Goal: Task Accomplishment & Management: Use online tool/utility

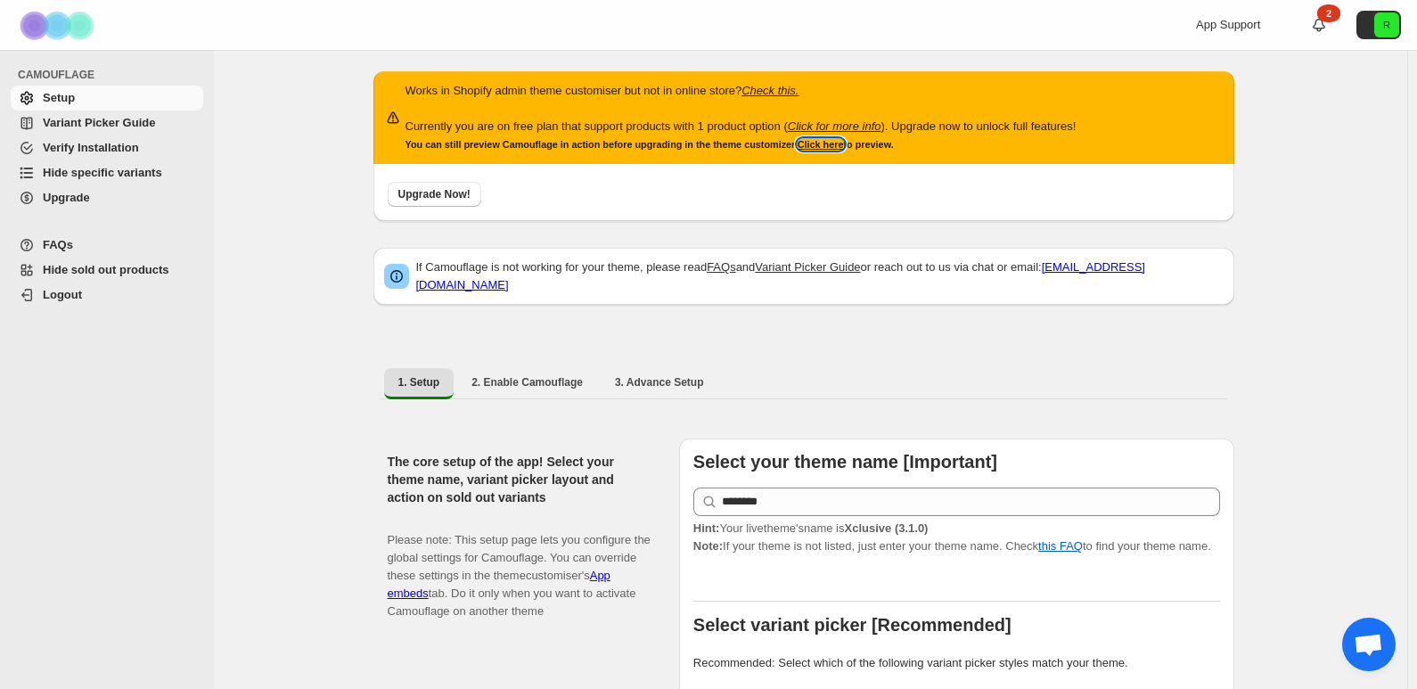
click at [838, 149] on link "Click here" at bounding box center [820, 144] width 46 height 11
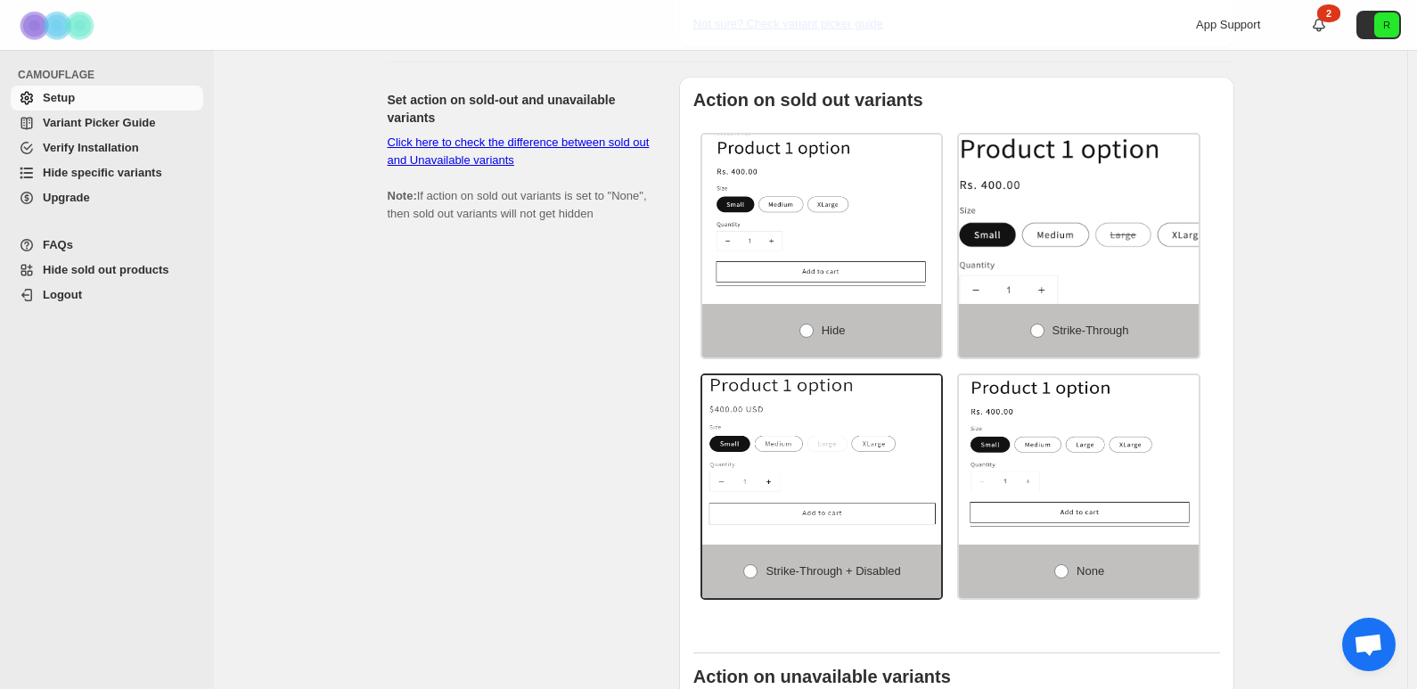
scroll to position [1158, 0]
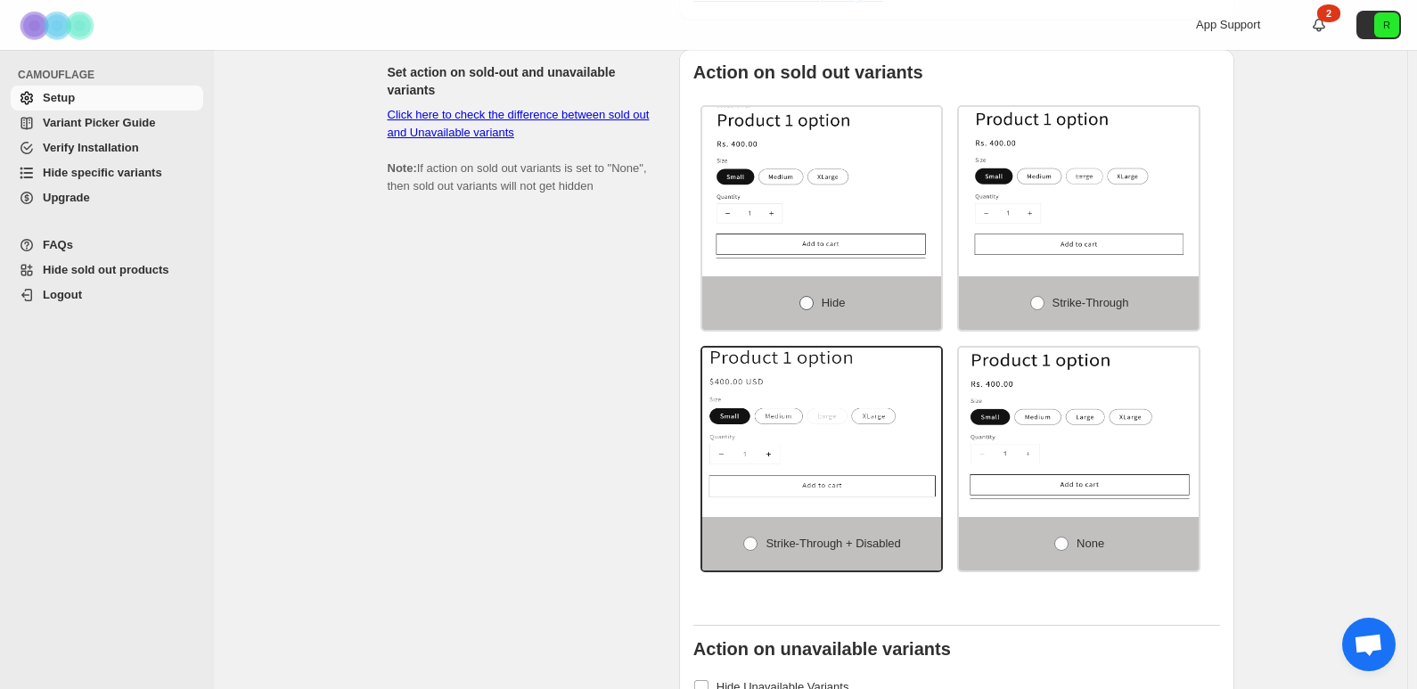
click at [814, 296] on span at bounding box center [806, 303] width 14 height 14
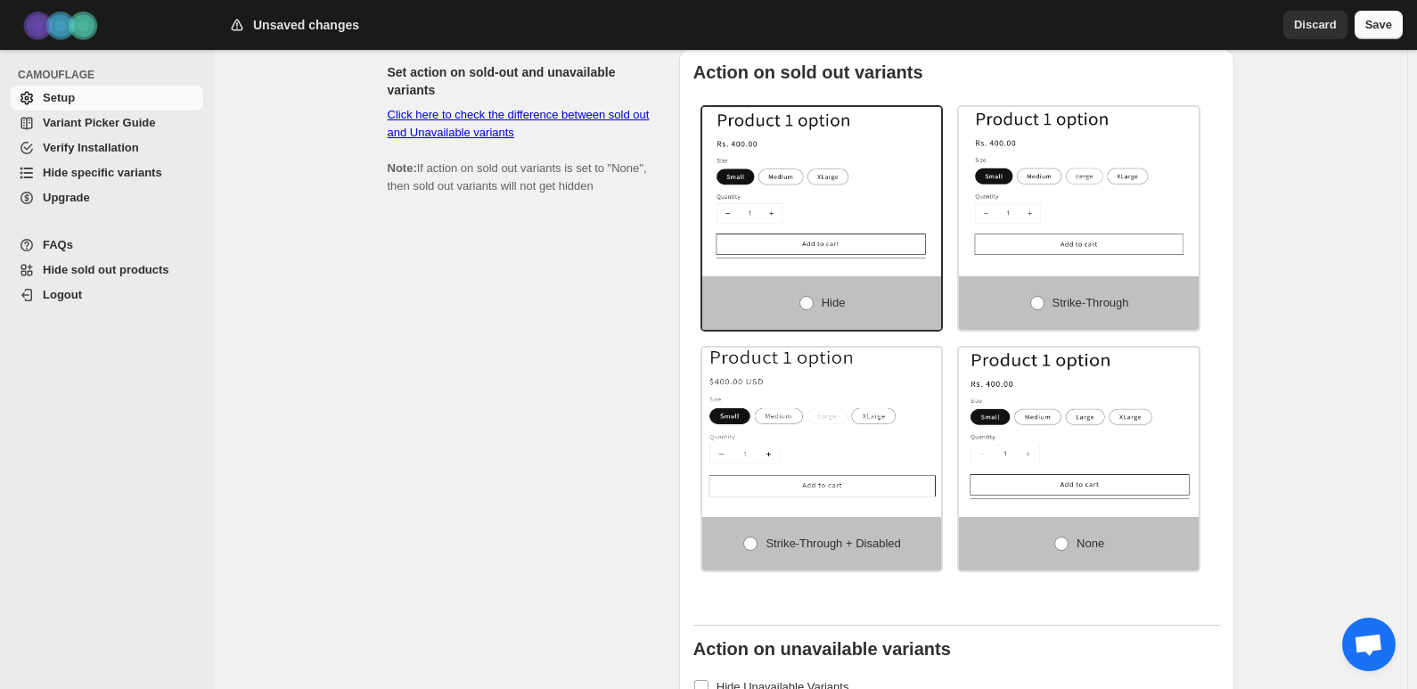
click at [1382, 30] on span "Save" at bounding box center [1378, 25] width 27 height 18
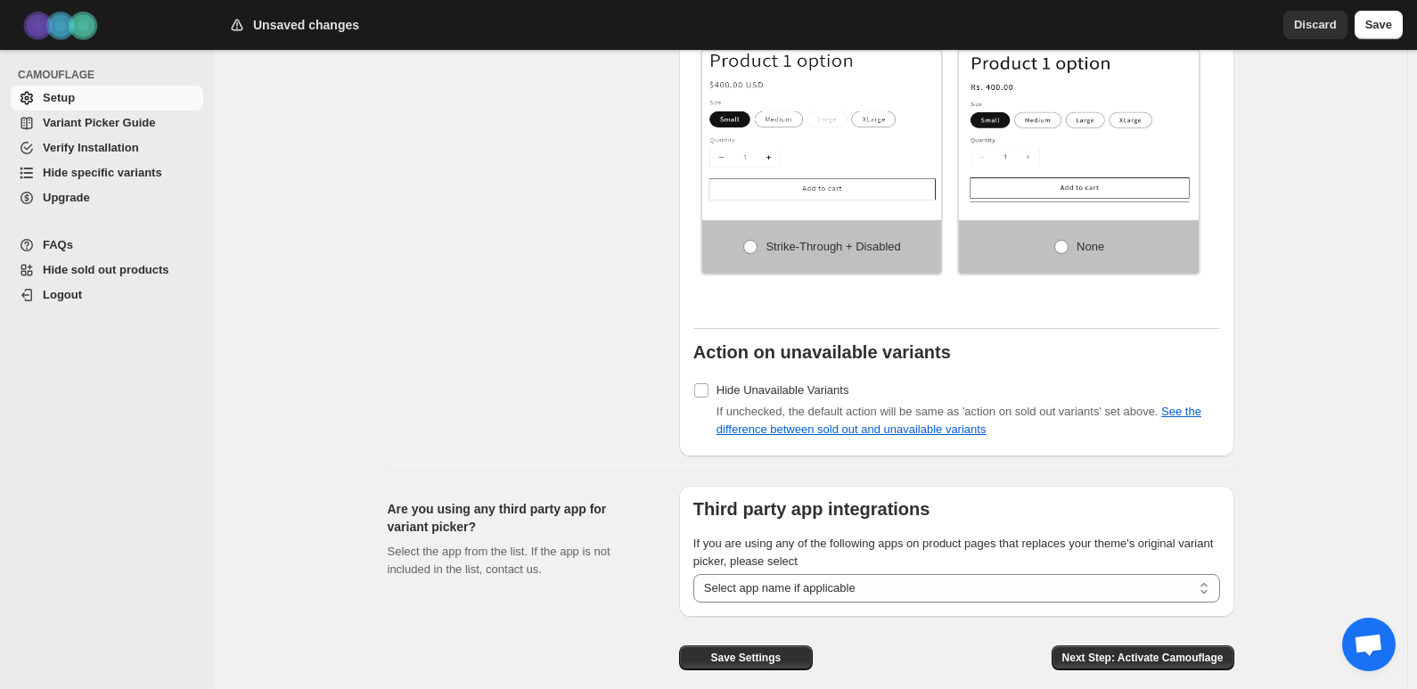
scroll to position [1426, 0]
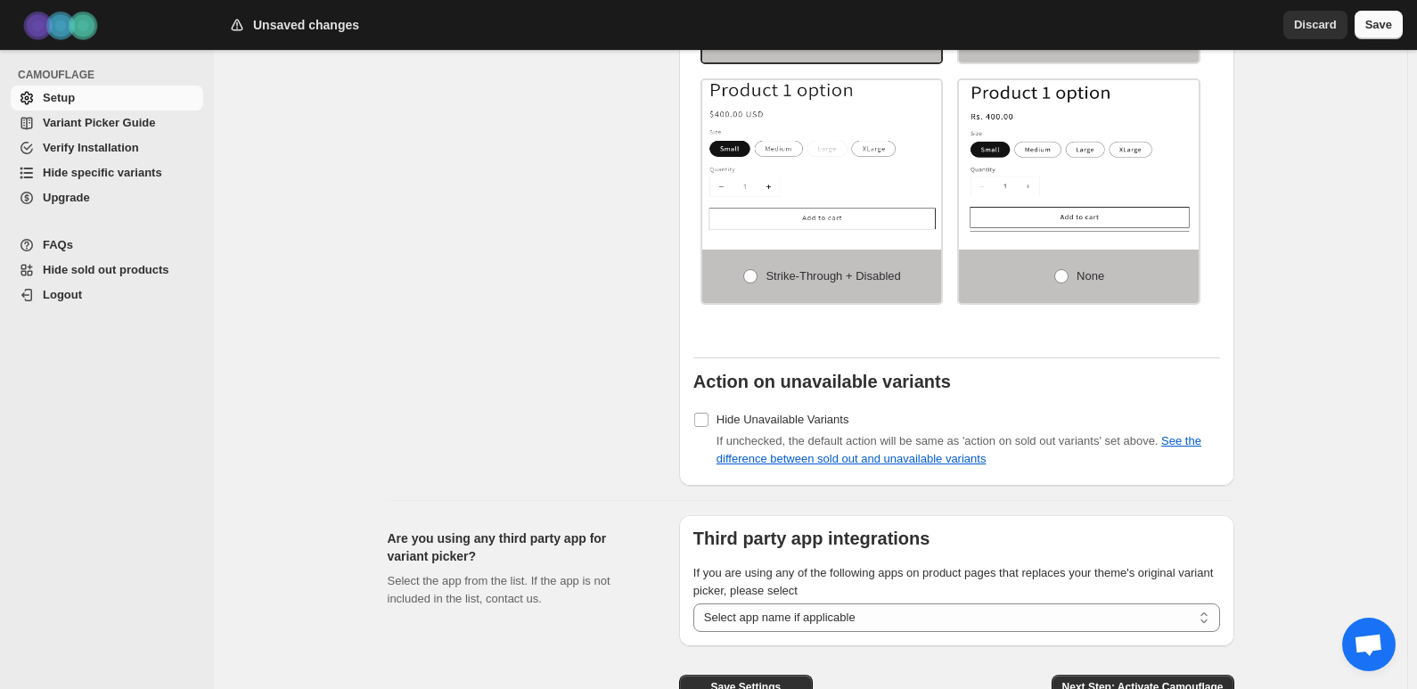
click at [1378, 28] on span "Save" at bounding box center [1378, 25] width 27 height 18
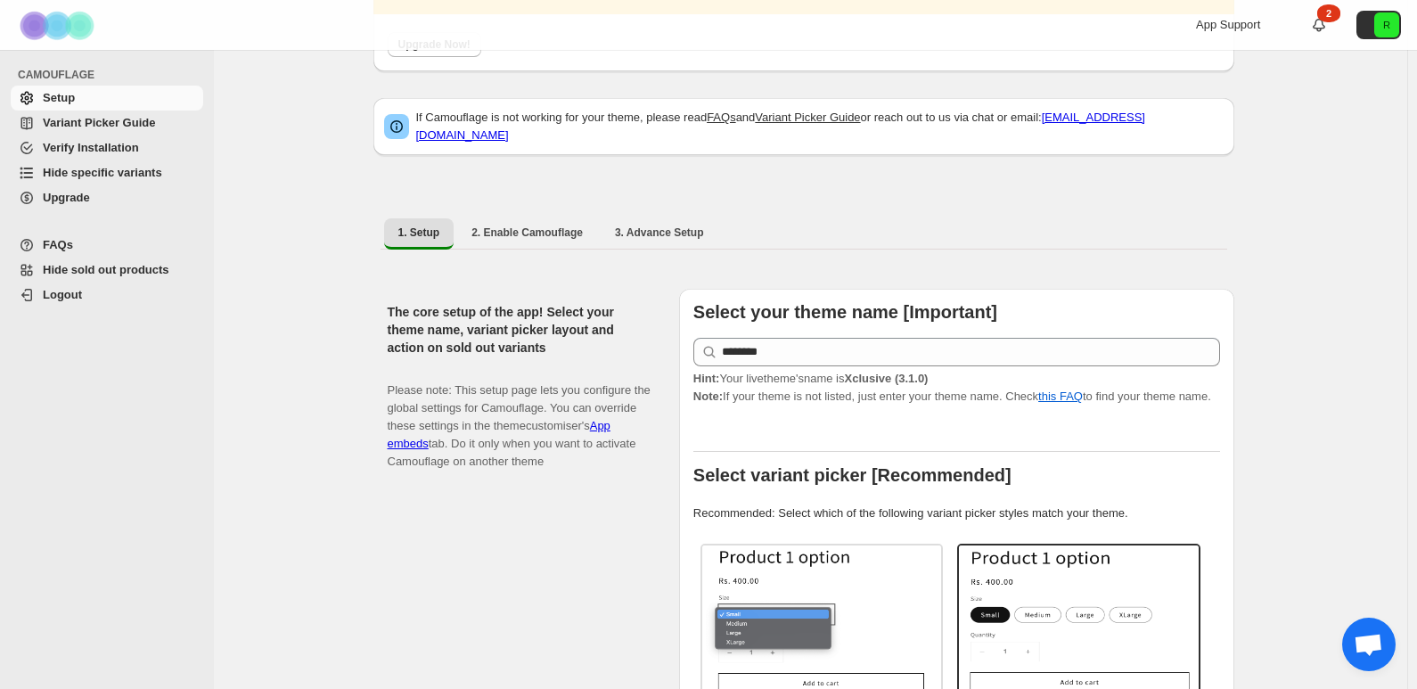
scroll to position [4, 0]
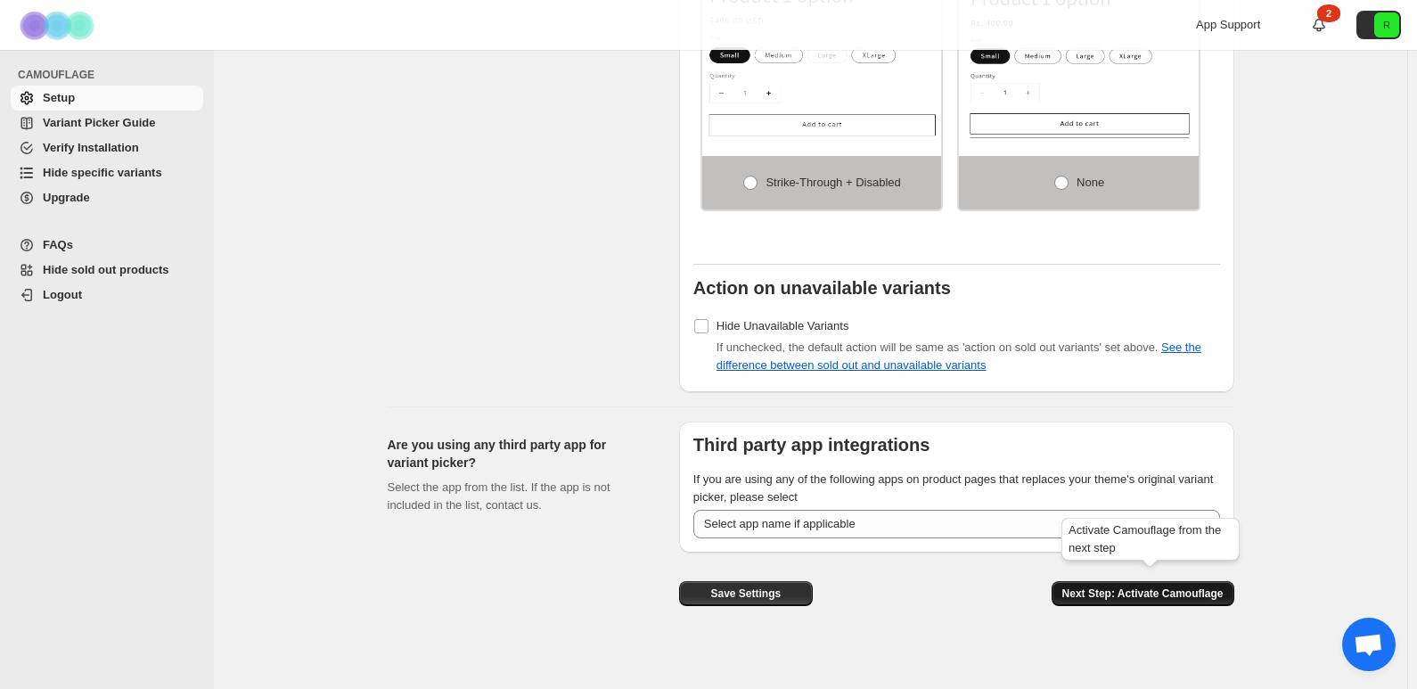
click at [1179, 586] on span "Next Step: Activate Camouflage" at bounding box center [1142, 593] width 161 height 14
select select "**********"
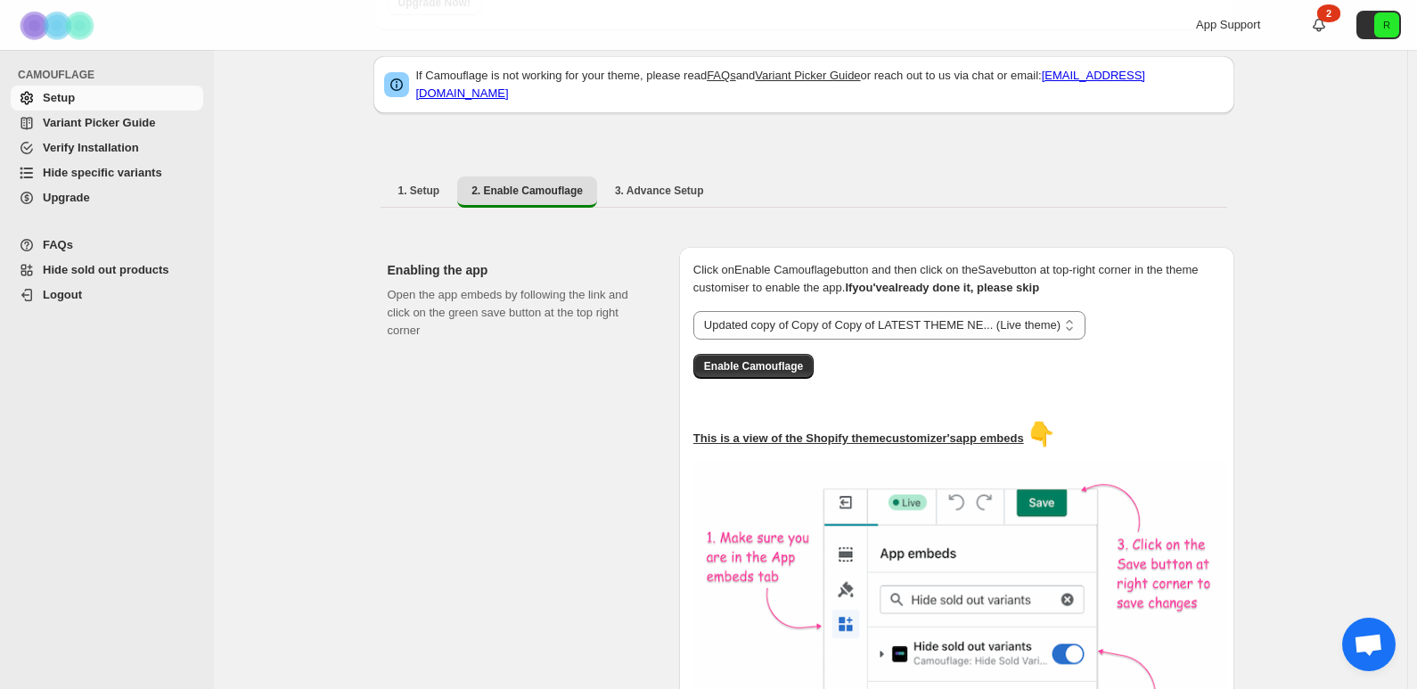
scroll to position [89, 0]
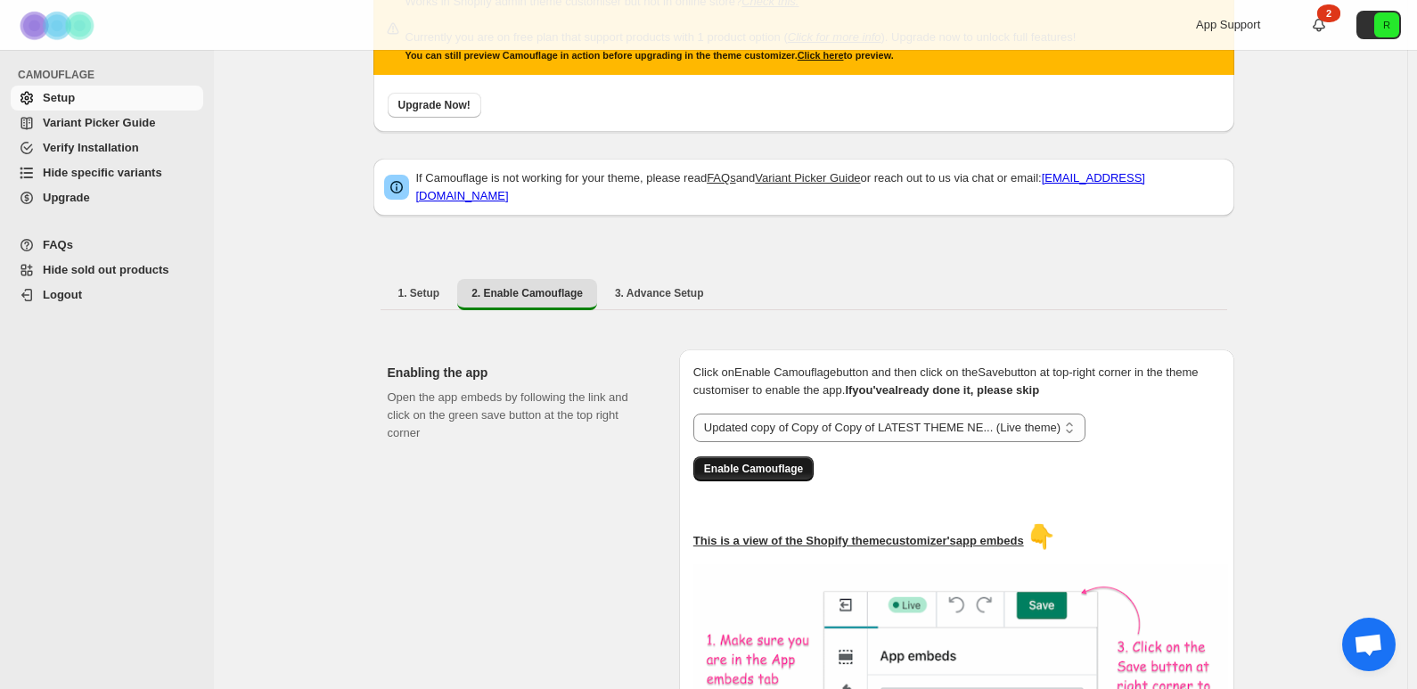
click at [803, 462] on span "Enable Camouflage" at bounding box center [753, 469] width 99 height 14
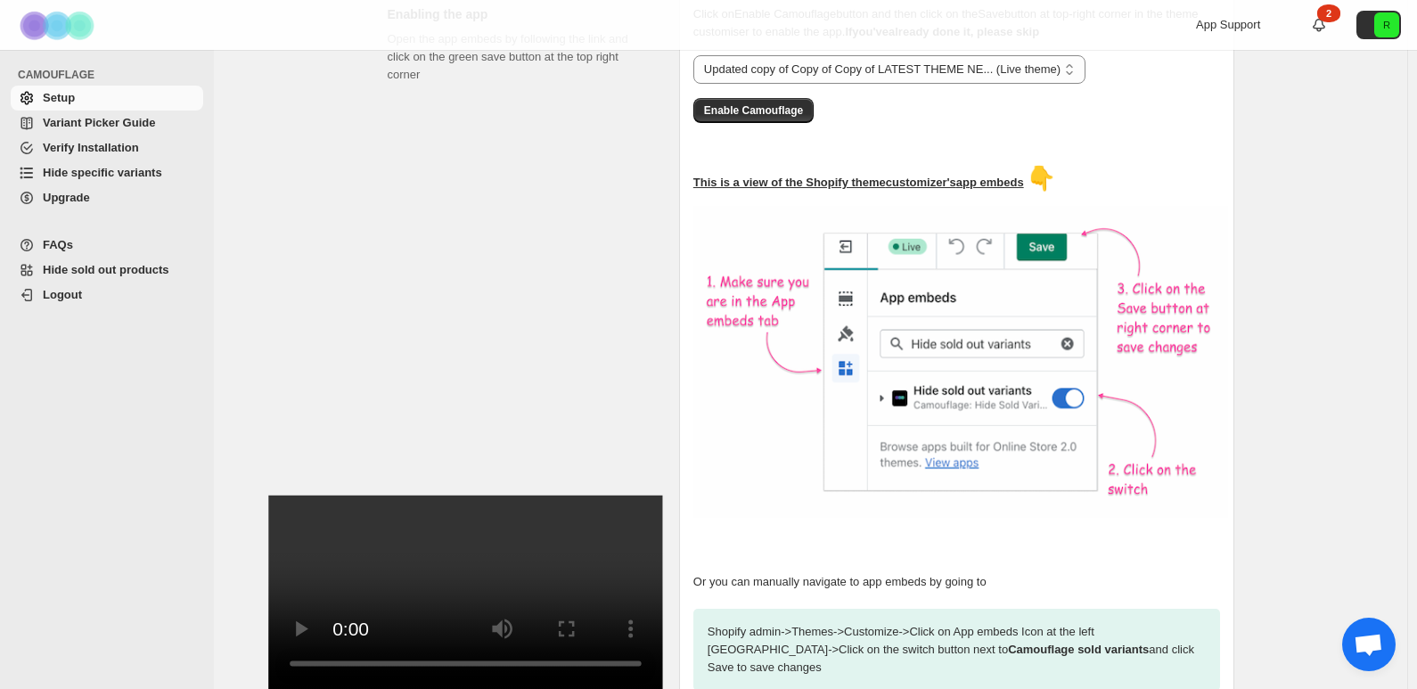
scroll to position [537, 0]
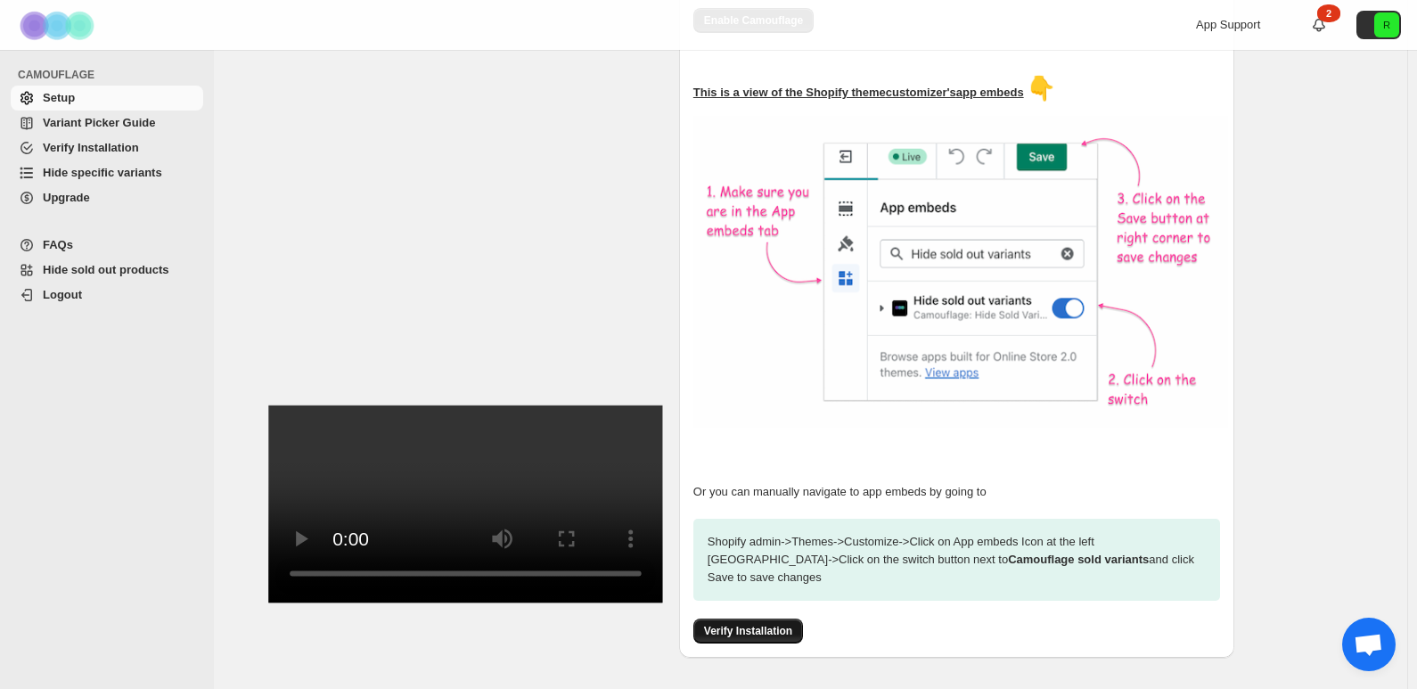
click at [766, 624] on span "Verify Installation" at bounding box center [748, 631] width 88 height 14
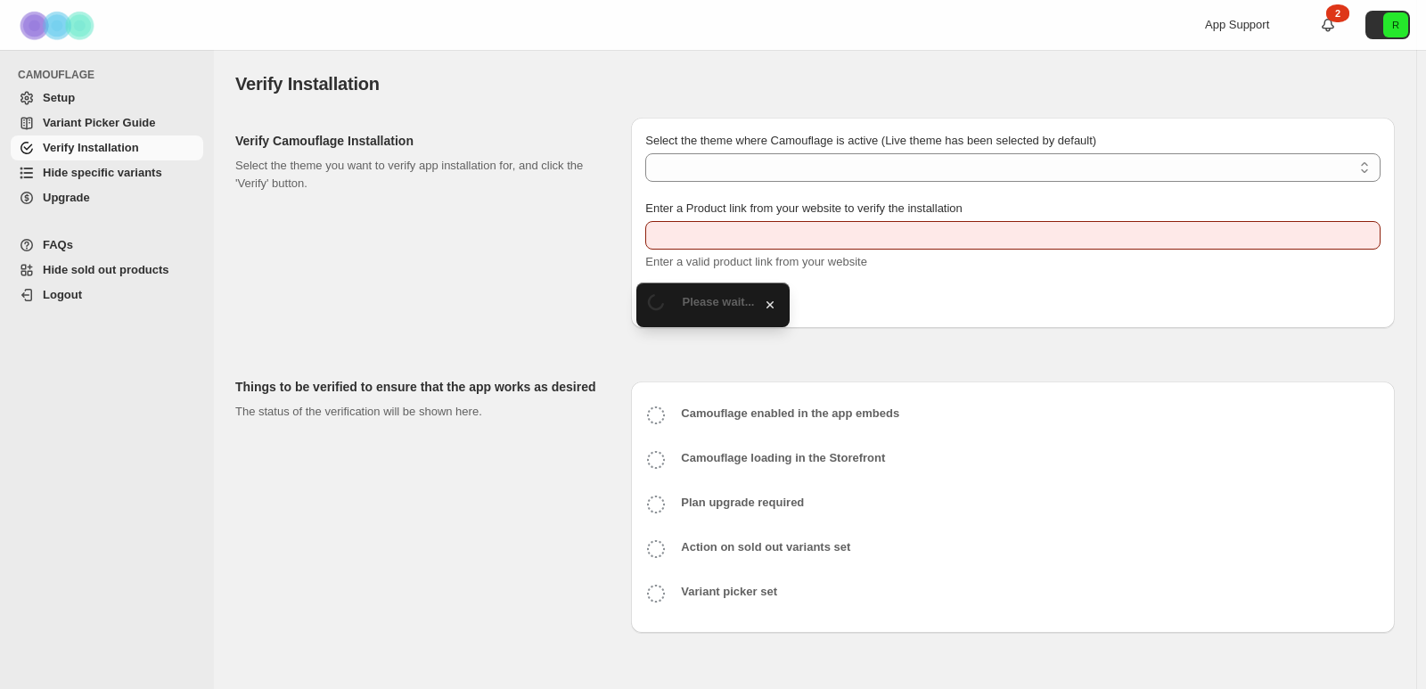
type input "**********"
select select "**********"
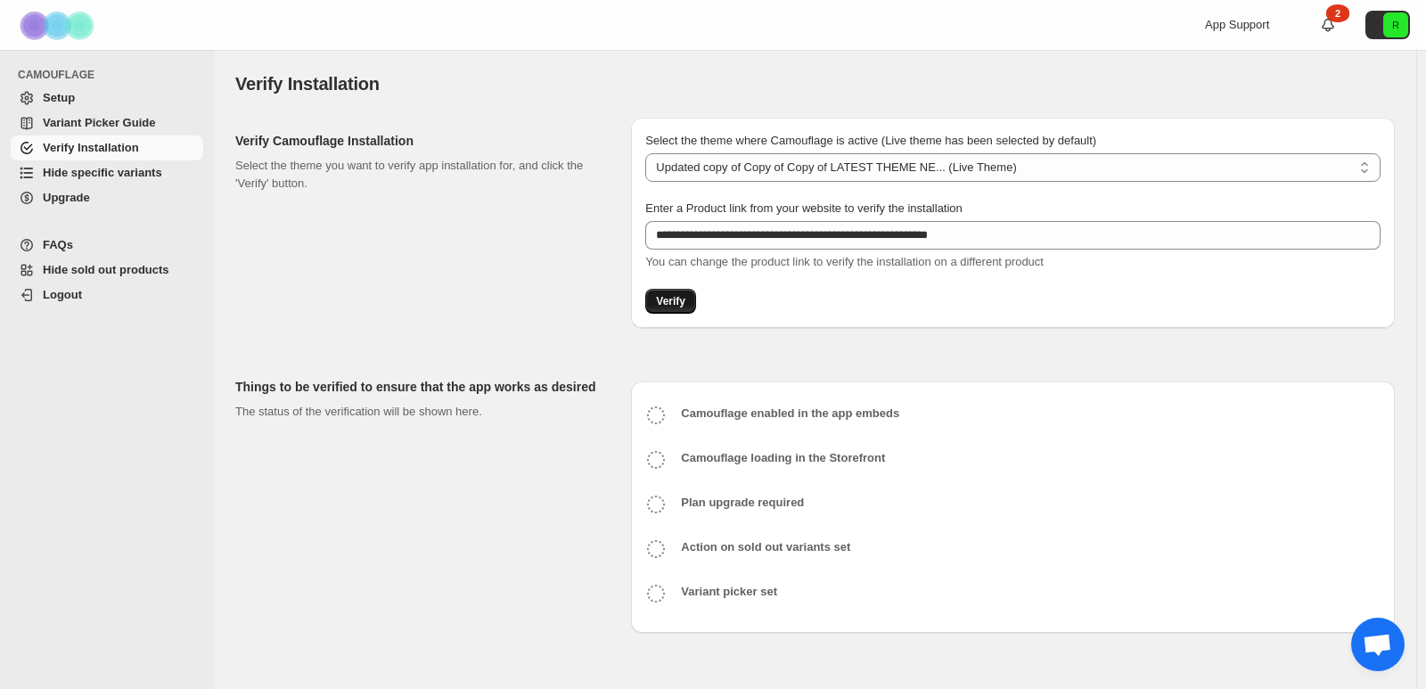
click at [669, 298] on span "Verify" at bounding box center [670, 301] width 29 height 14
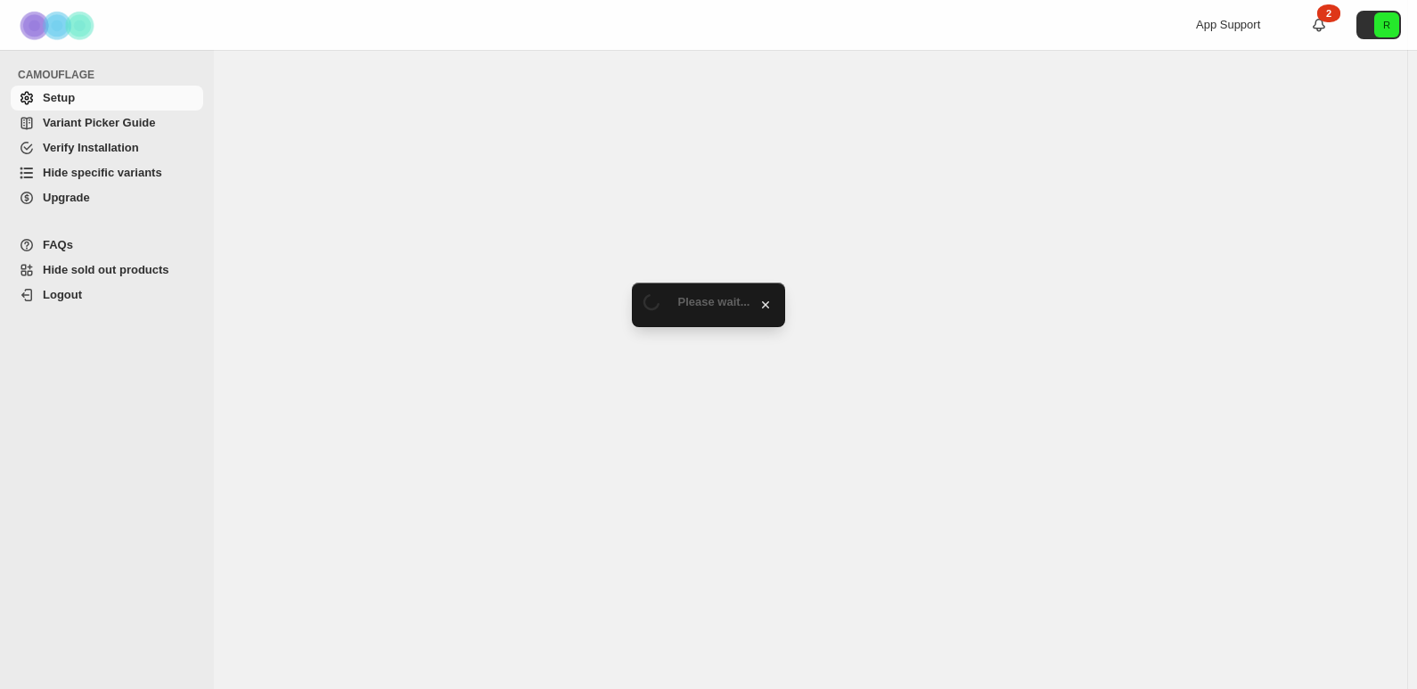
select select "**********"
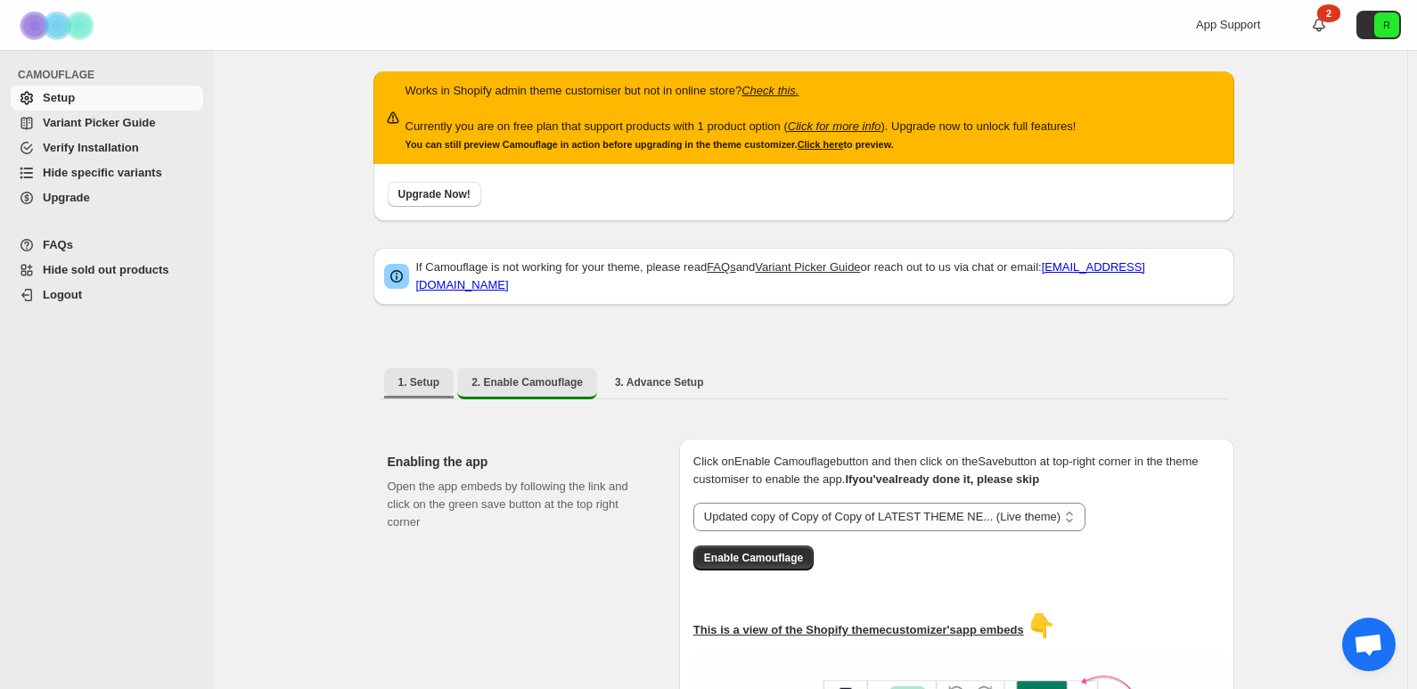
click at [404, 368] on button "1. Setup" at bounding box center [419, 382] width 70 height 29
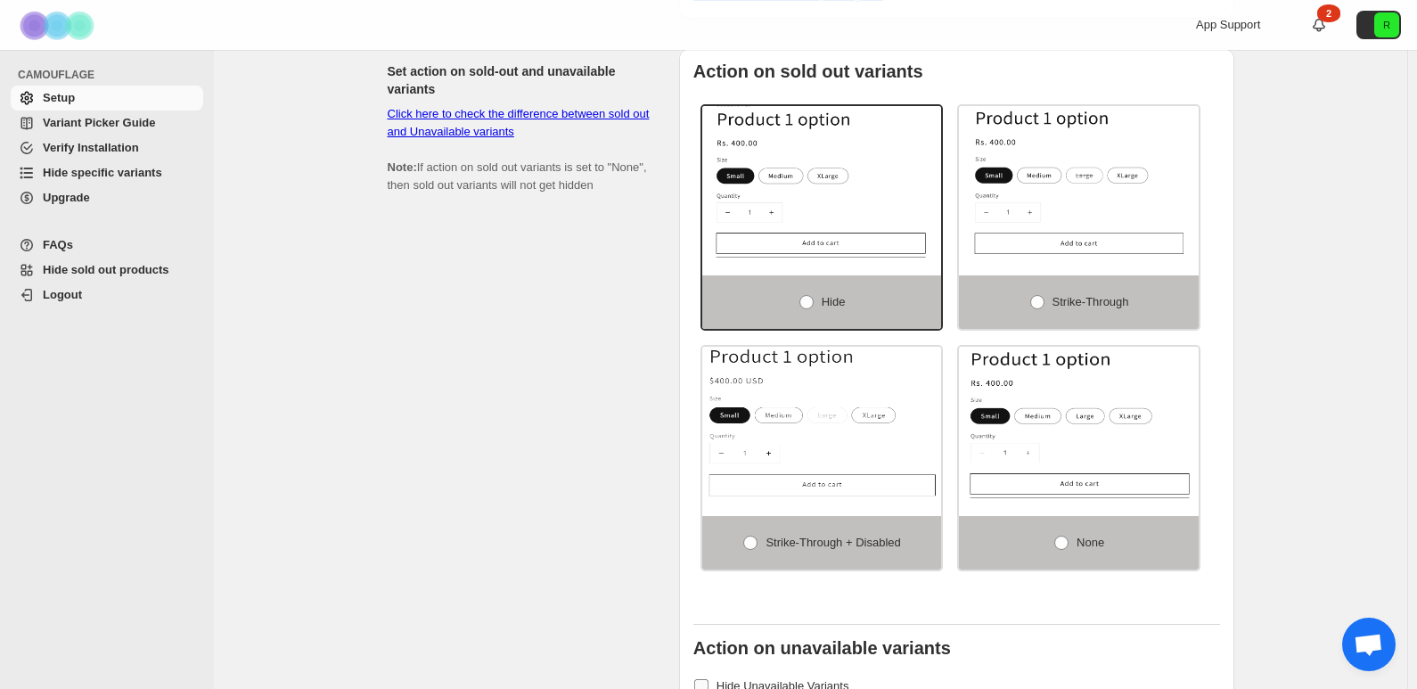
scroll to position [1158, 0]
click at [1064, 283] on label "Strike-through" at bounding box center [1079, 302] width 240 height 53
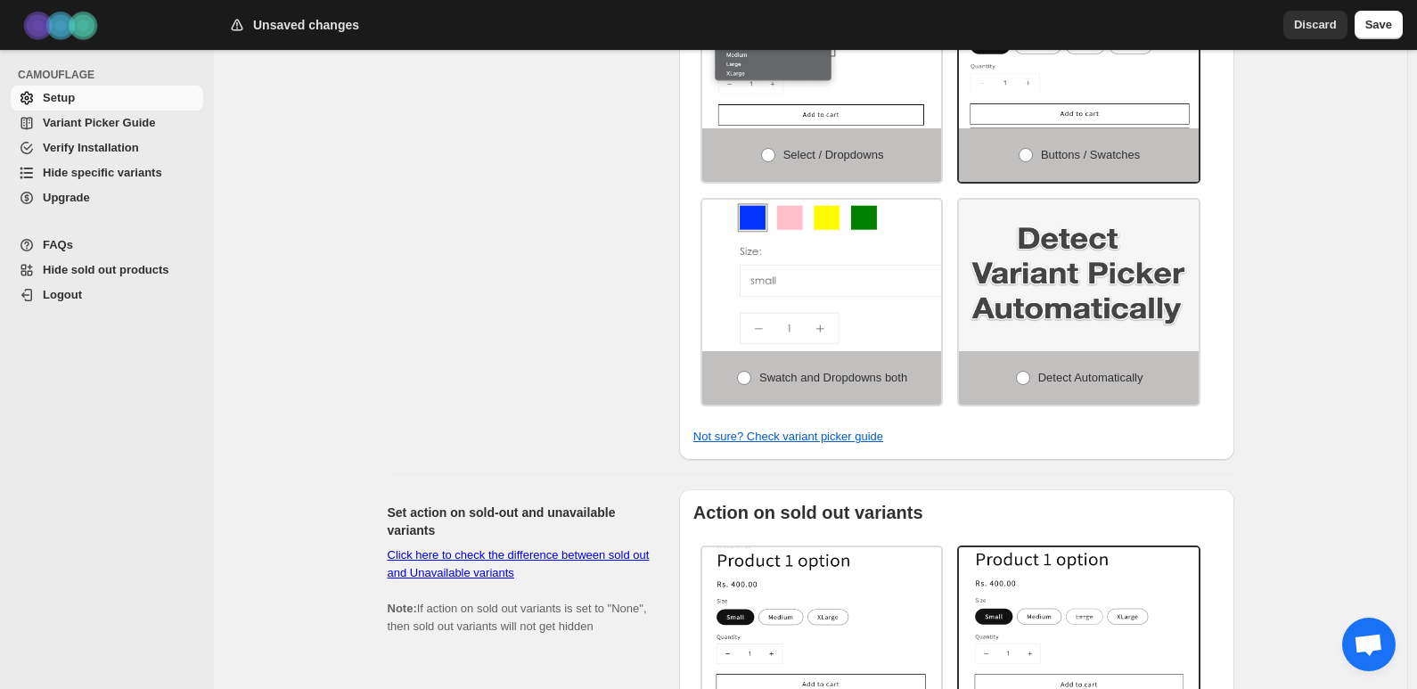
scroll to position [624, 0]
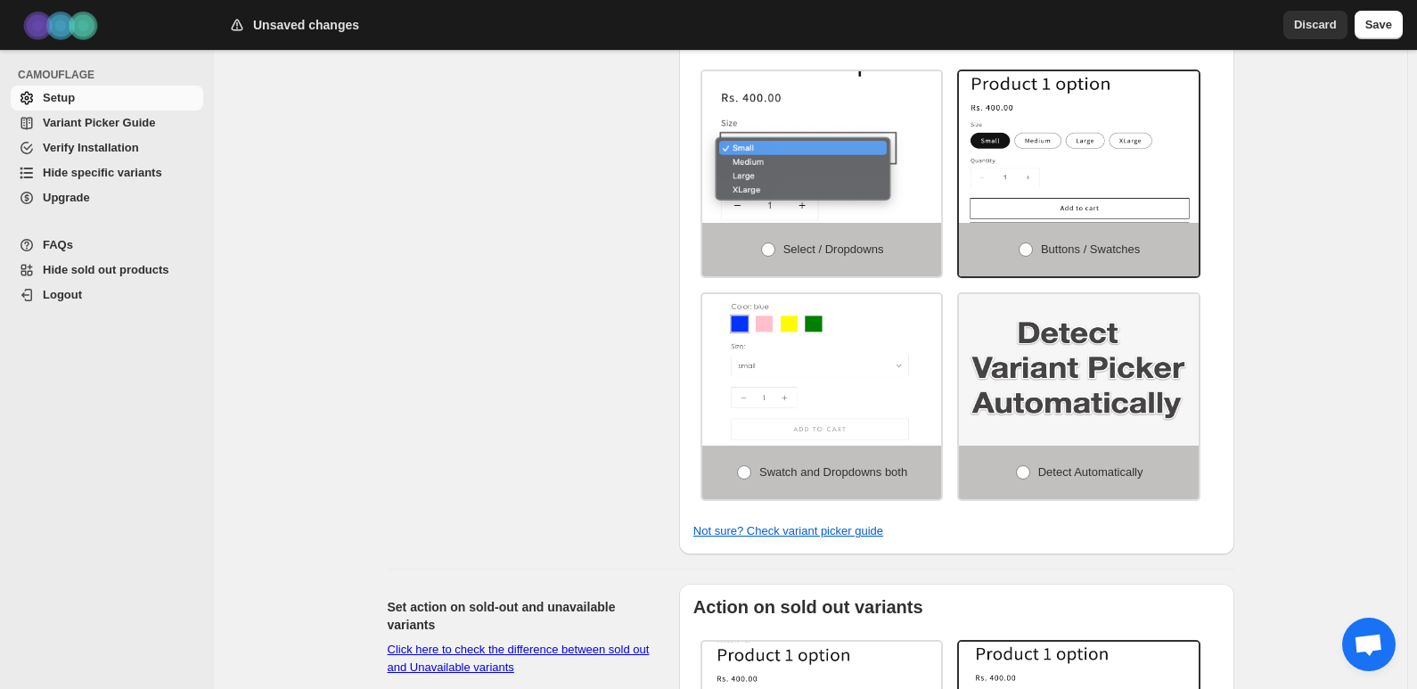
click at [823, 181] on img at bounding box center [875, 158] width 359 height 227
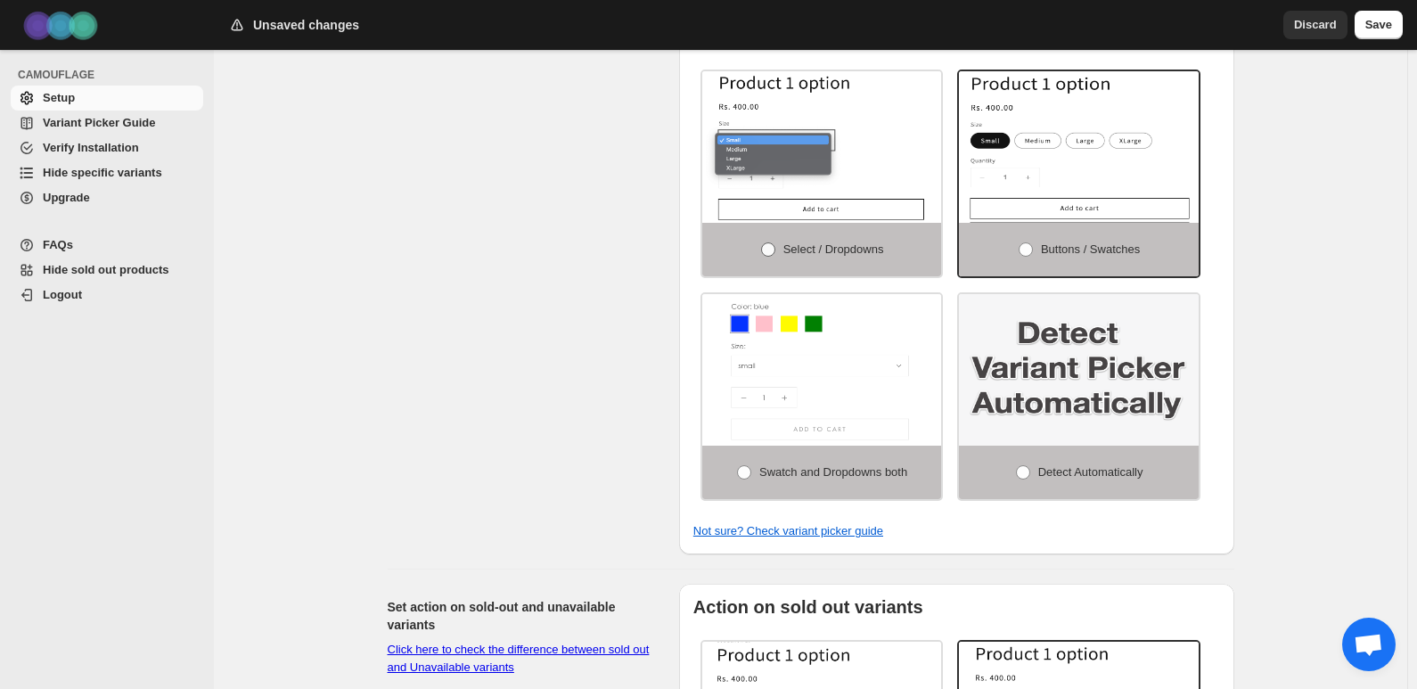
click at [822, 246] on span "Select / Dropdowns" at bounding box center [833, 248] width 101 height 13
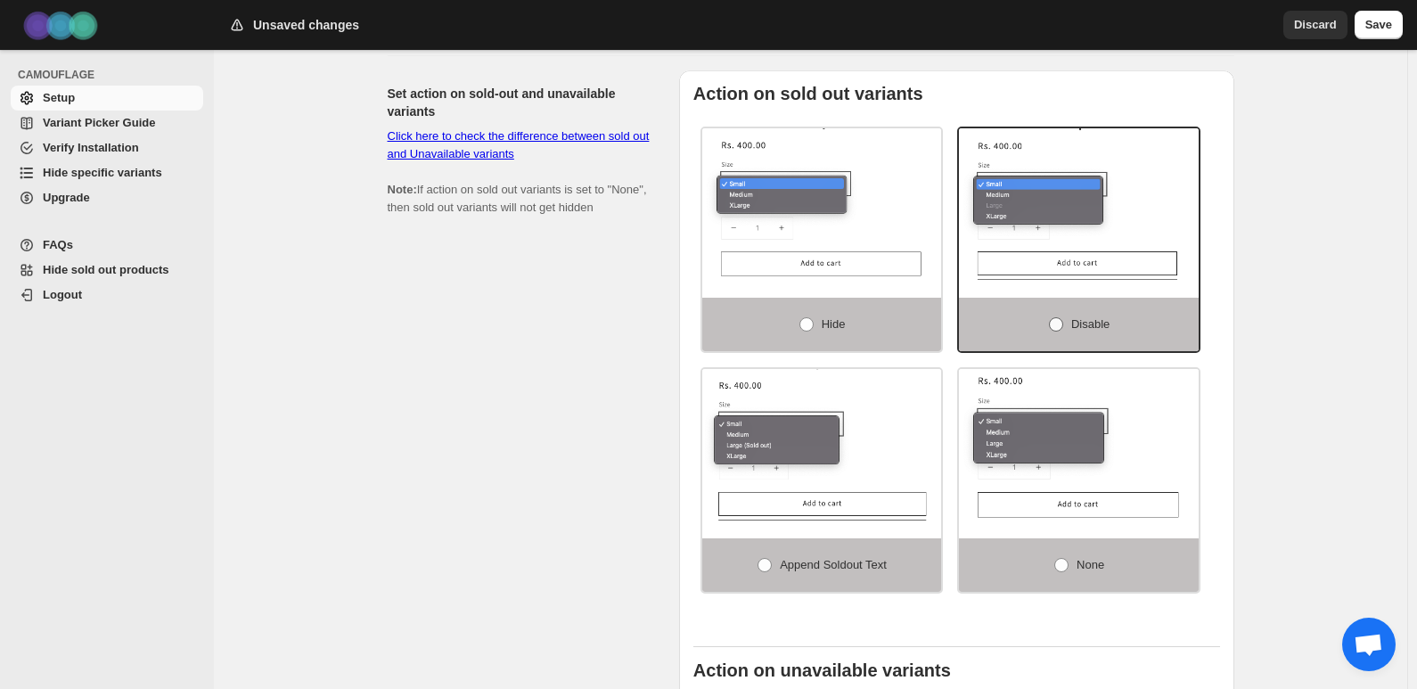
scroll to position [1158, 0]
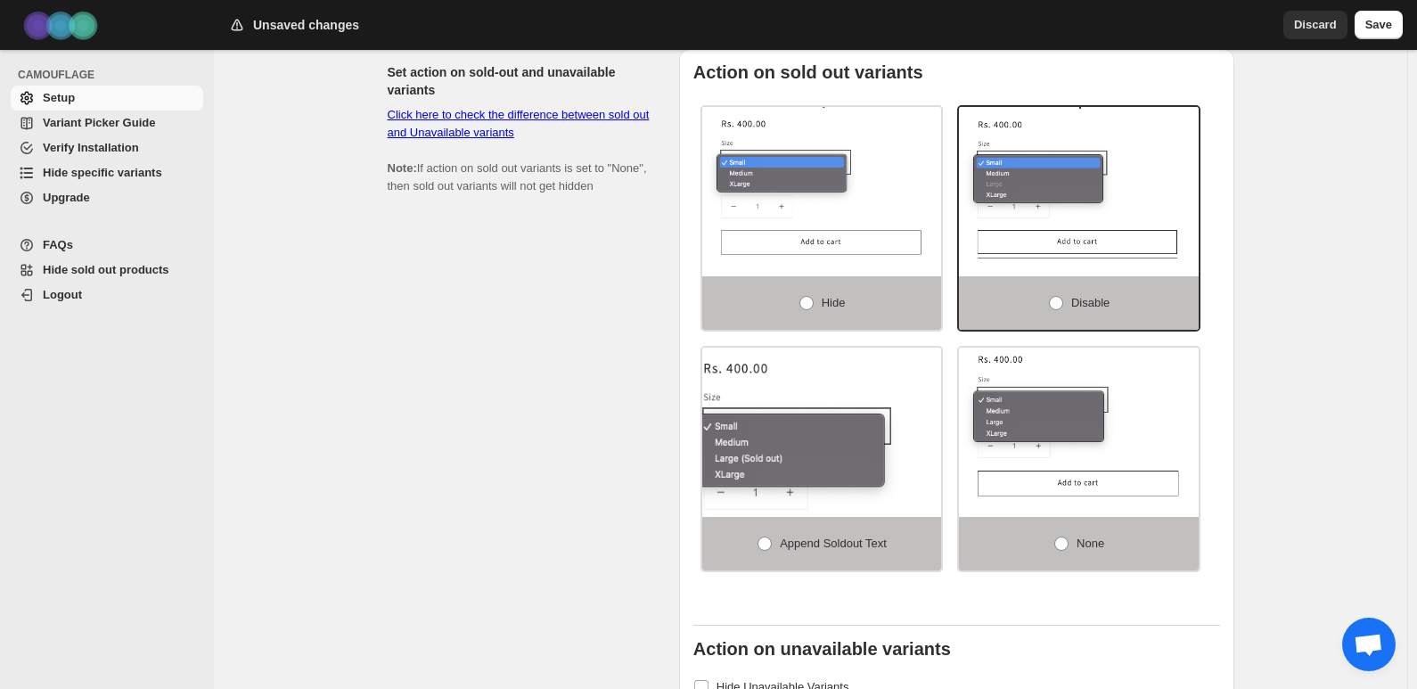
click at [849, 465] on img at bounding box center [857, 457] width 359 height 227
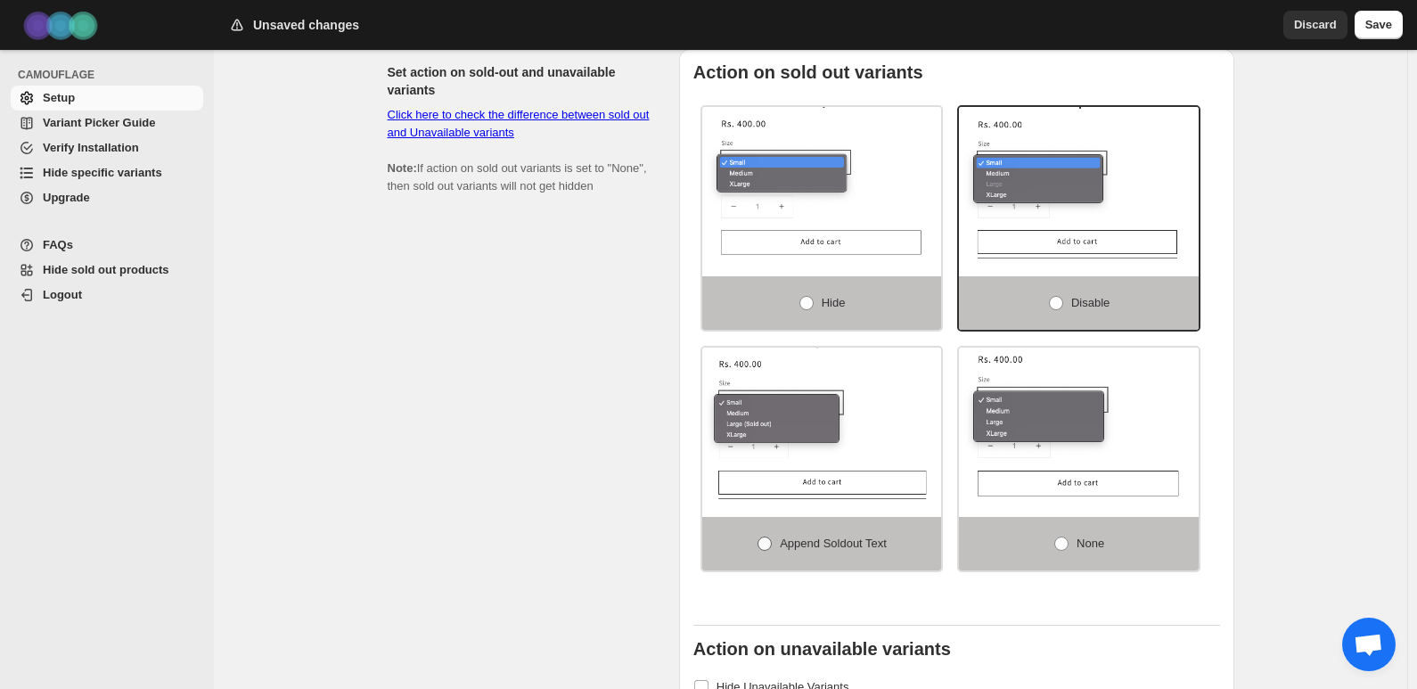
click at [851, 521] on label "Append soldout text" at bounding box center [822, 543] width 240 height 53
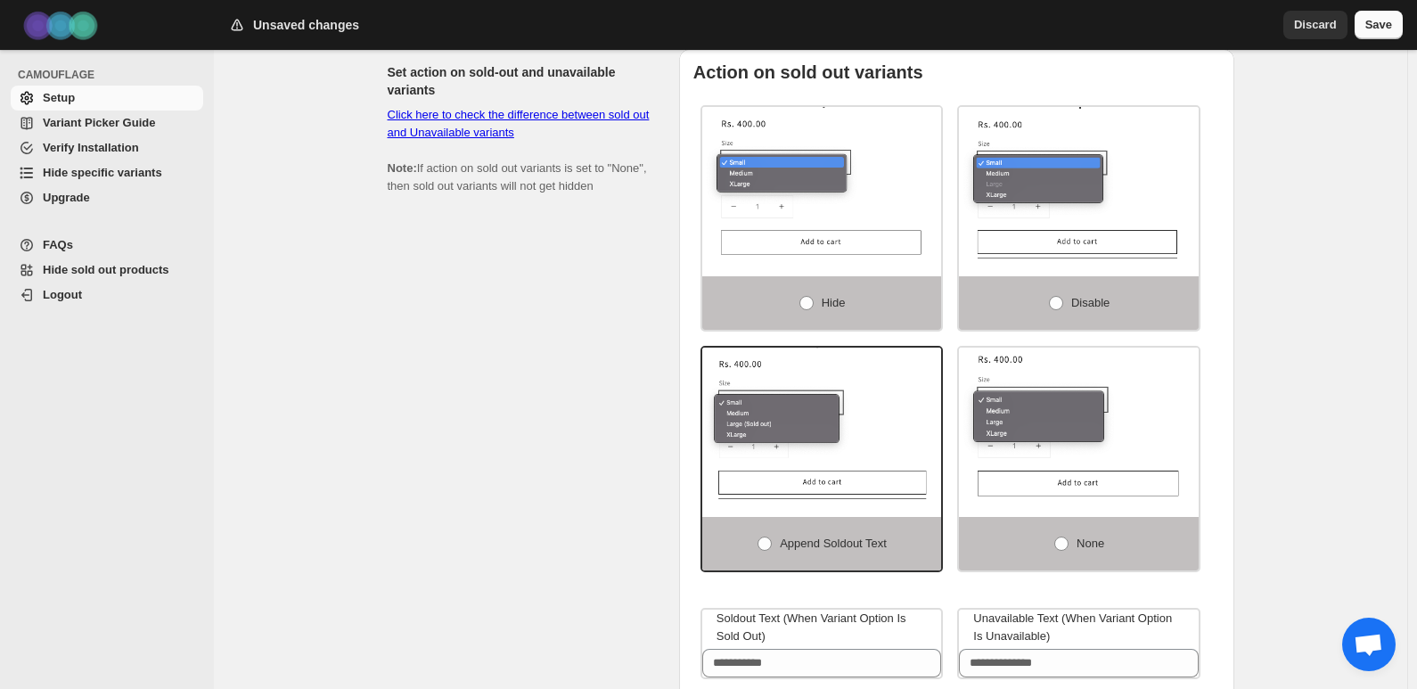
click at [1380, 20] on span "Save" at bounding box center [1378, 25] width 27 height 18
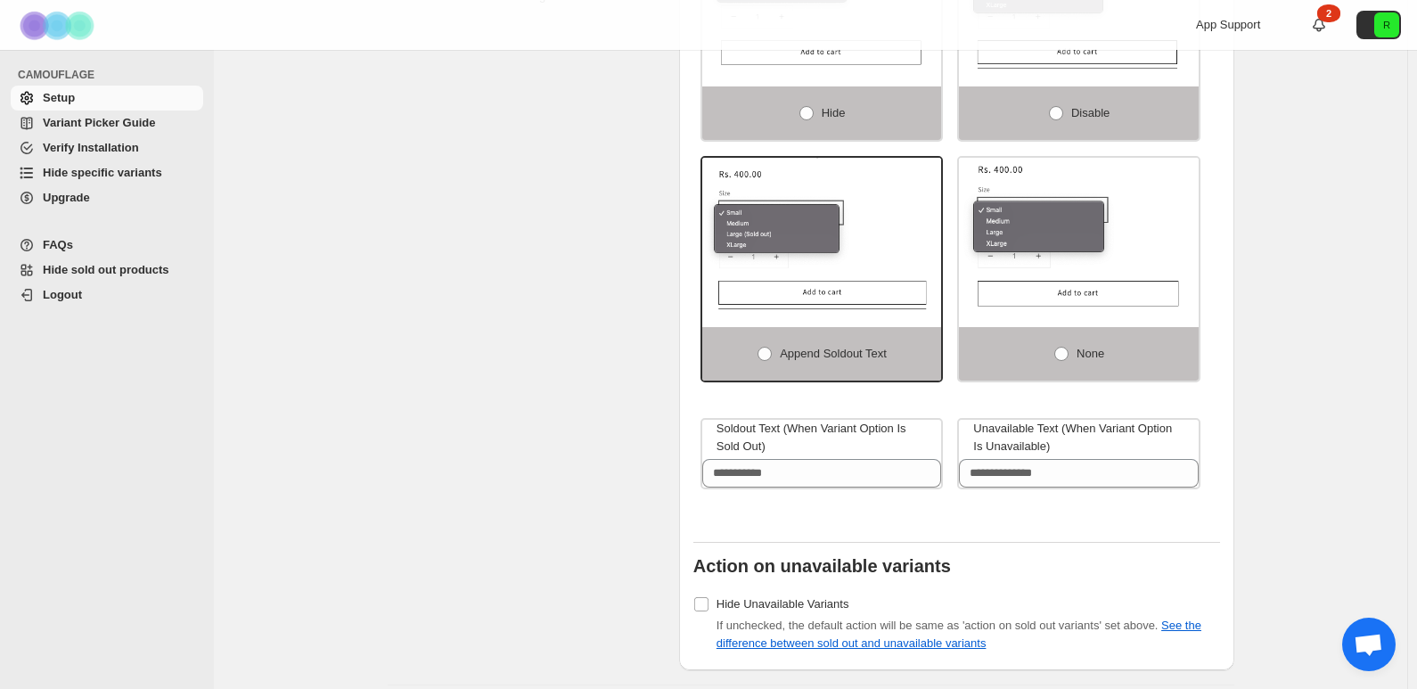
scroll to position [1515, 0]
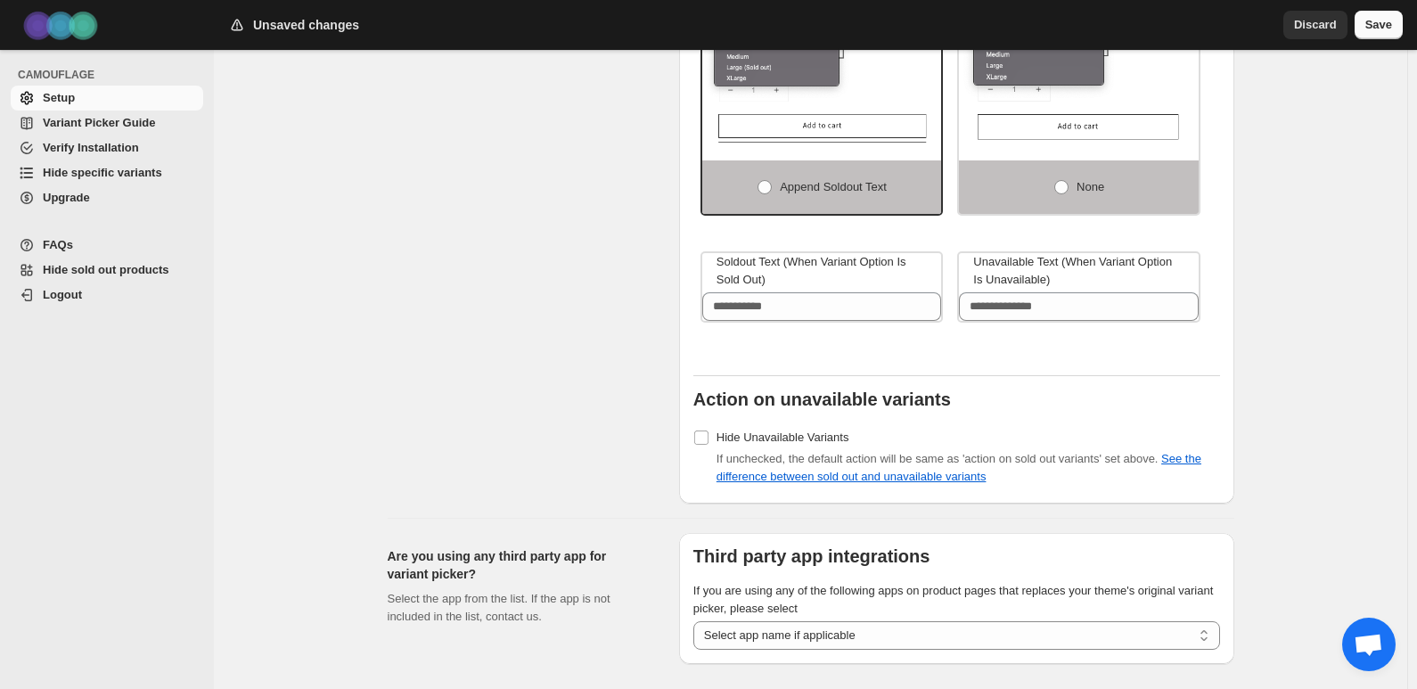
click at [1378, 29] on span "Save" at bounding box center [1378, 25] width 27 height 18
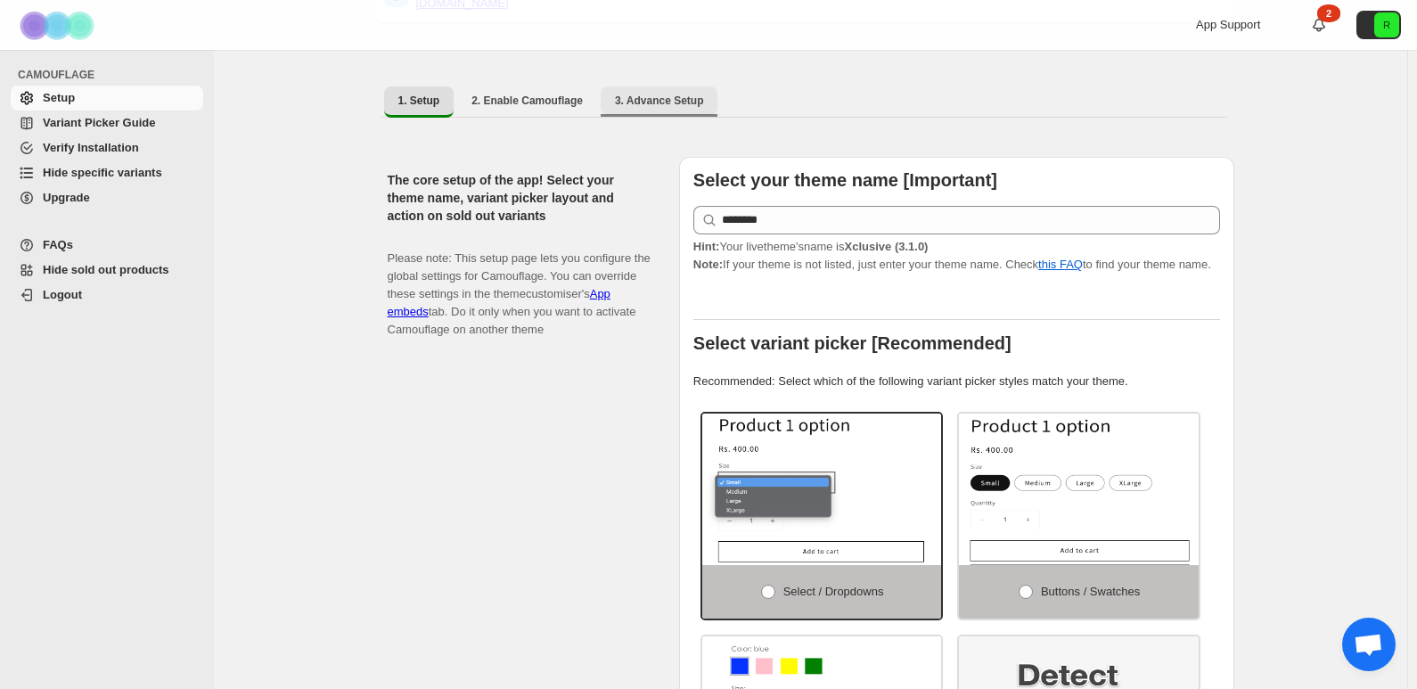
scroll to position [111, 0]
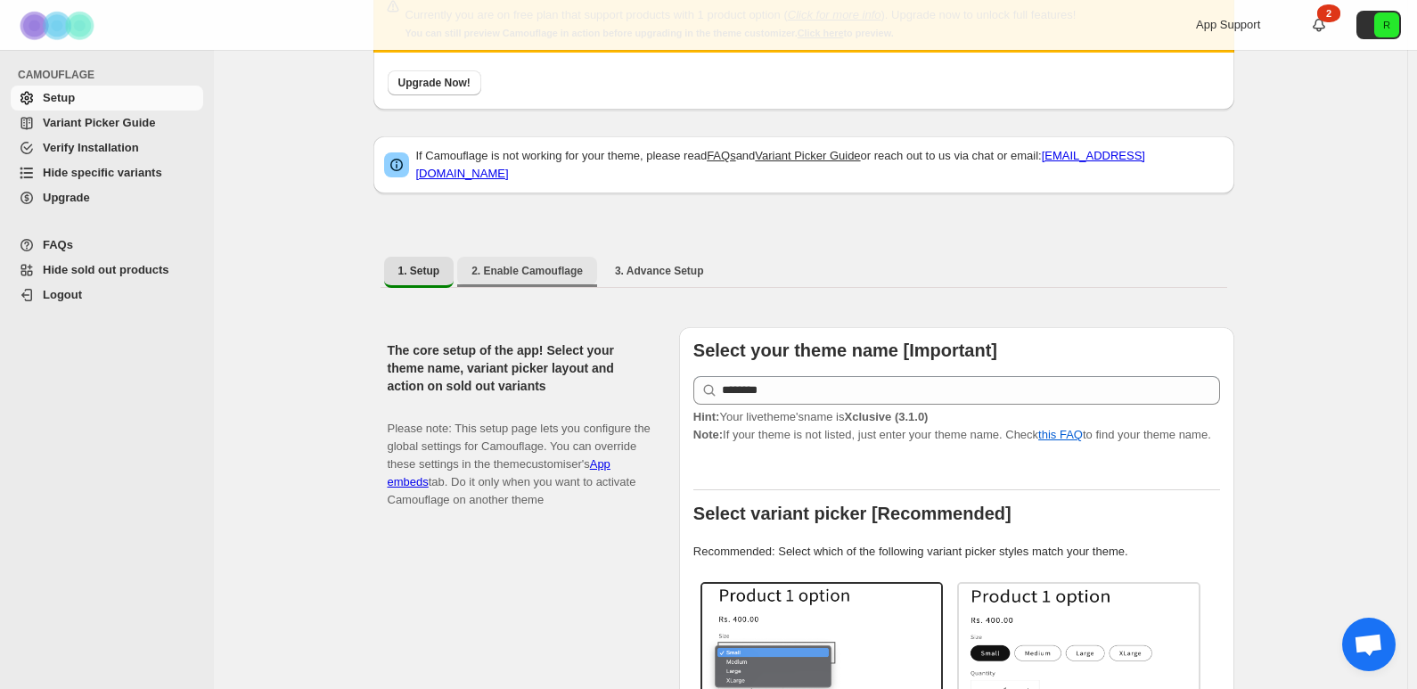
click at [526, 264] on span "2. Enable Camouflage" at bounding box center [526, 271] width 111 height 14
select select "**********"
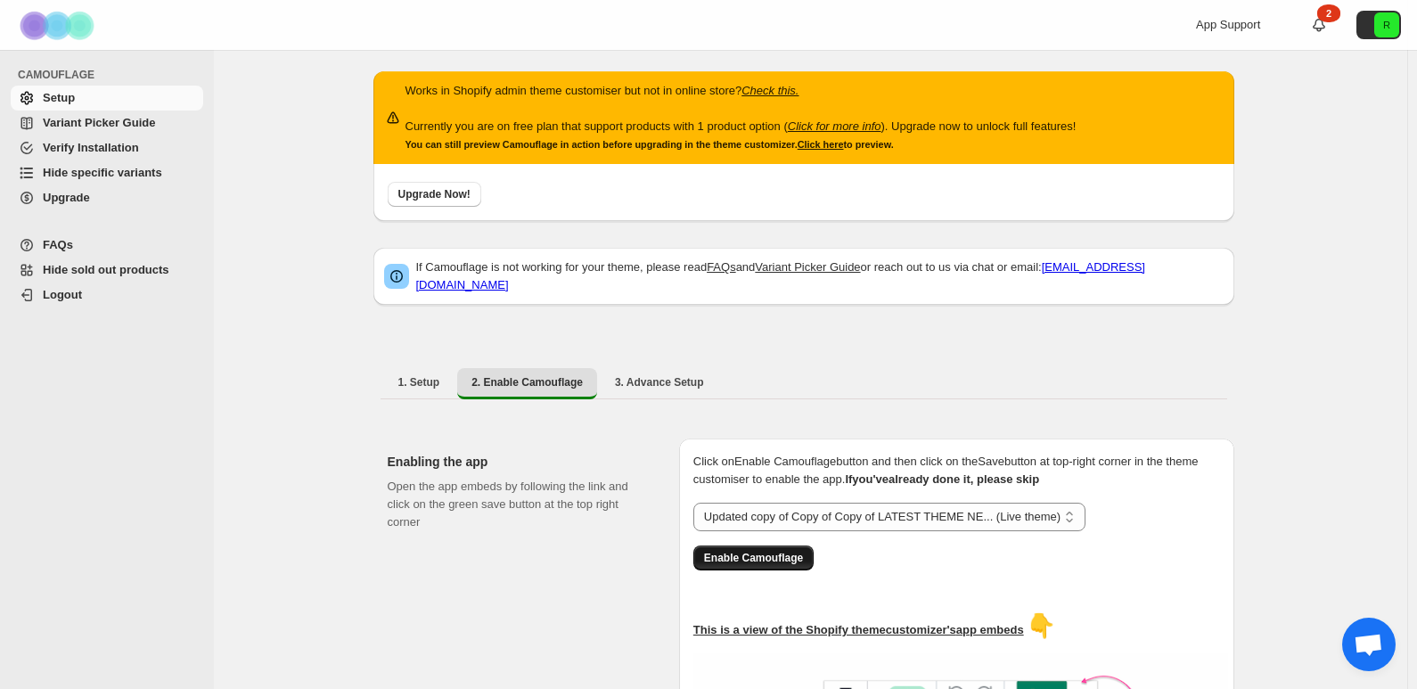
click at [803, 551] on span "Enable Camouflage" at bounding box center [753, 558] width 99 height 14
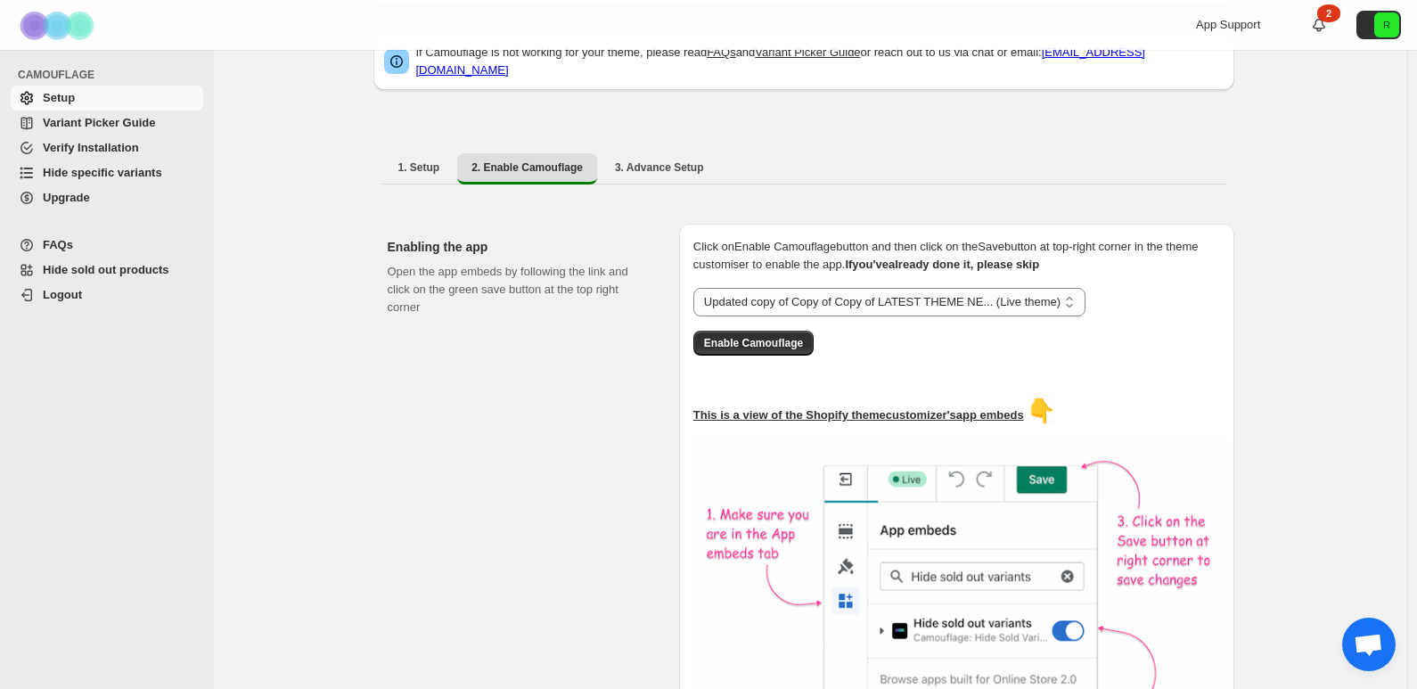
scroll to position [178, 0]
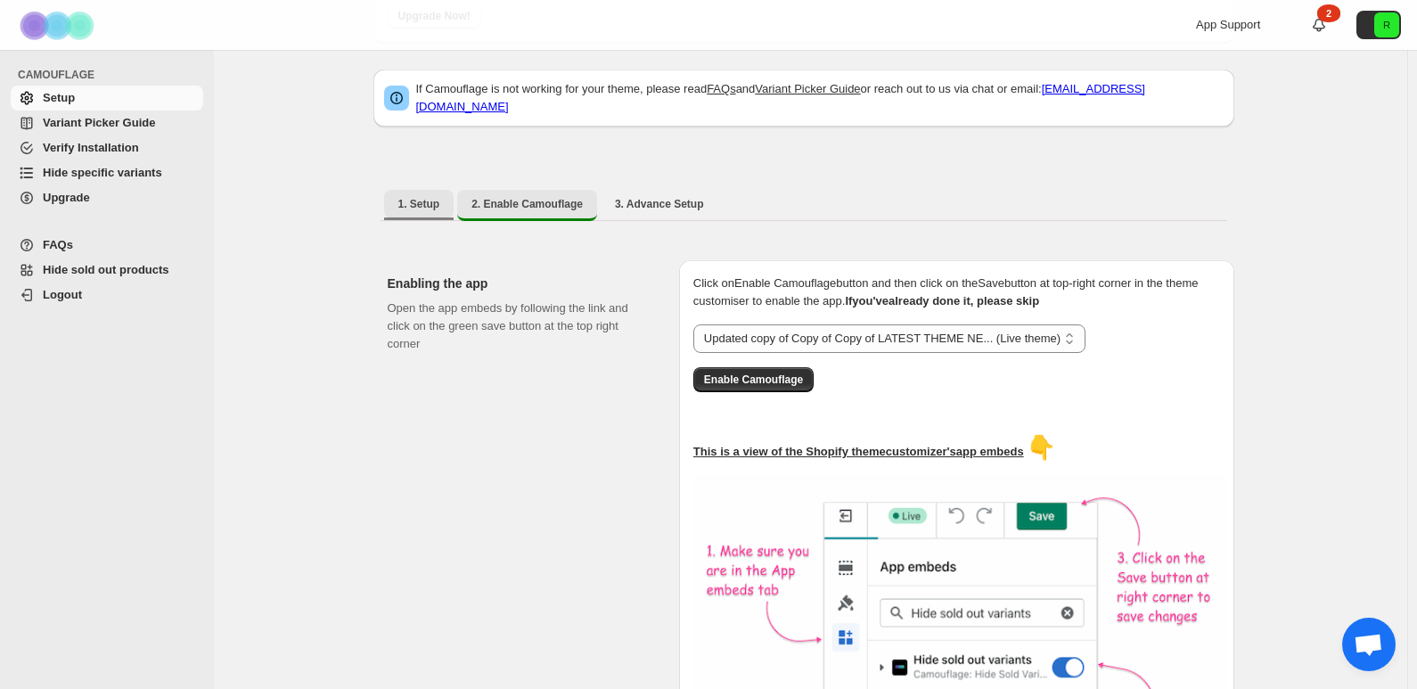
click at [400, 196] on button "1. Setup" at bounding box center [419, 204] width 70 height 29
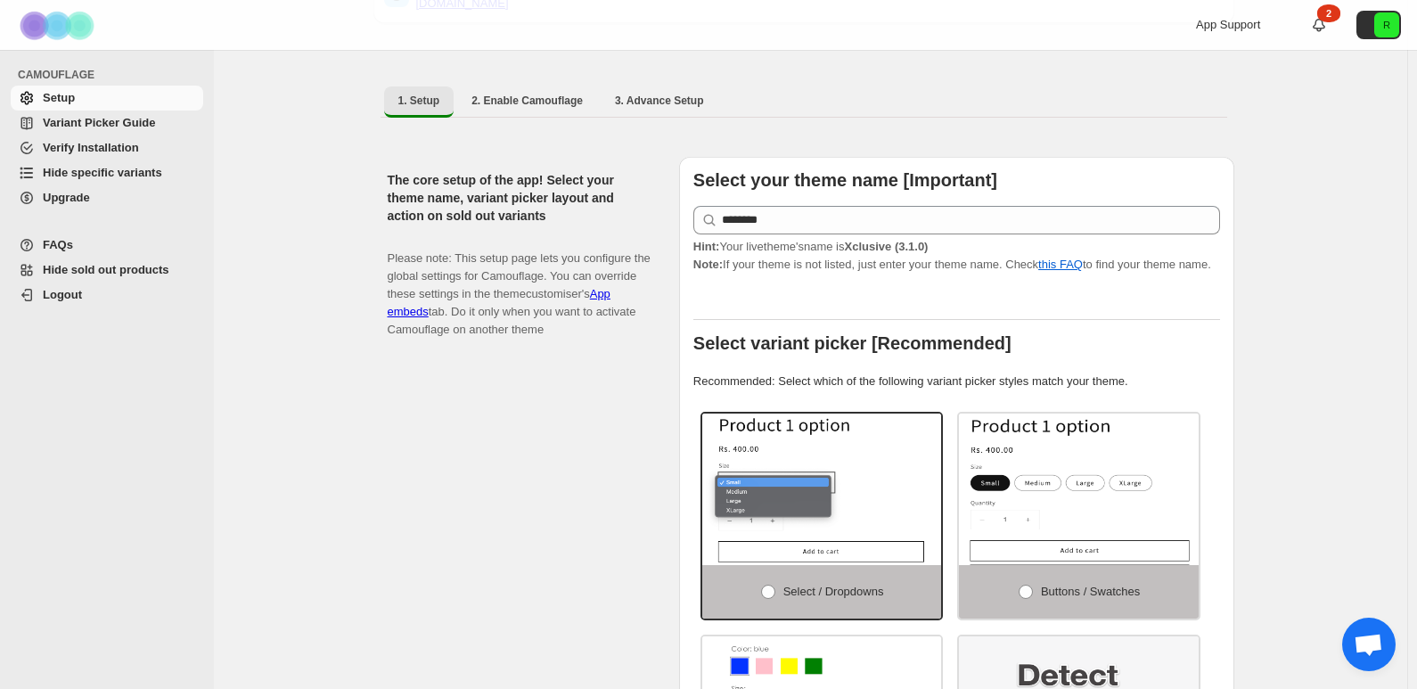
scroll to position [446, 0]
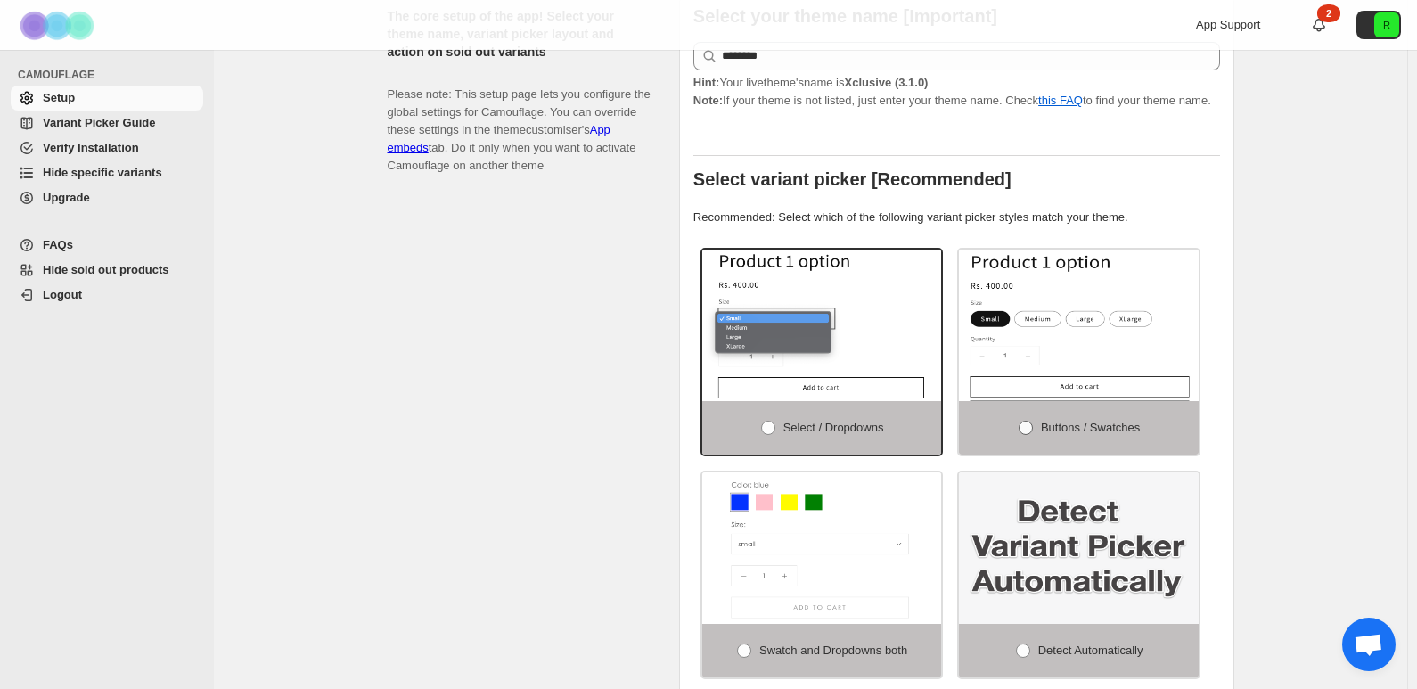
click at [1109, 421] on span "Buttons / Swatches" at bounding box center [1090, 427] width 99 height 13
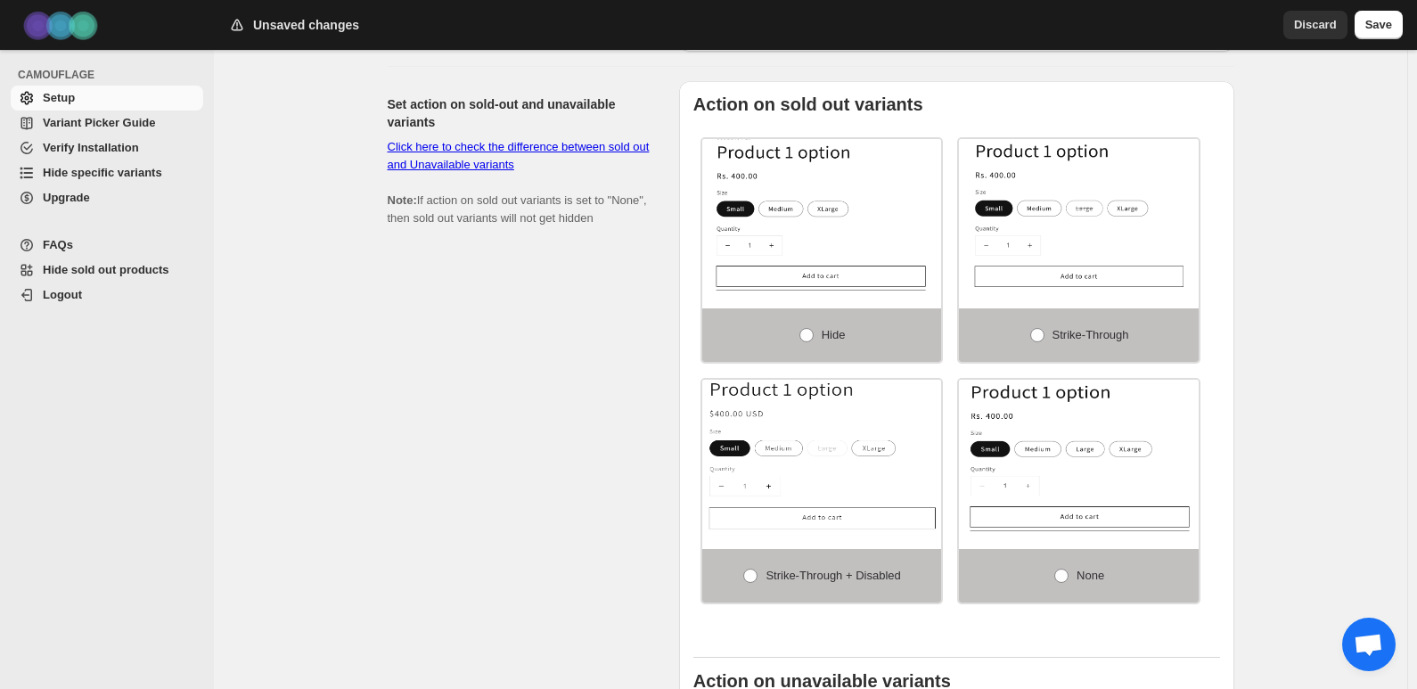
scroll to position [1158, 0]
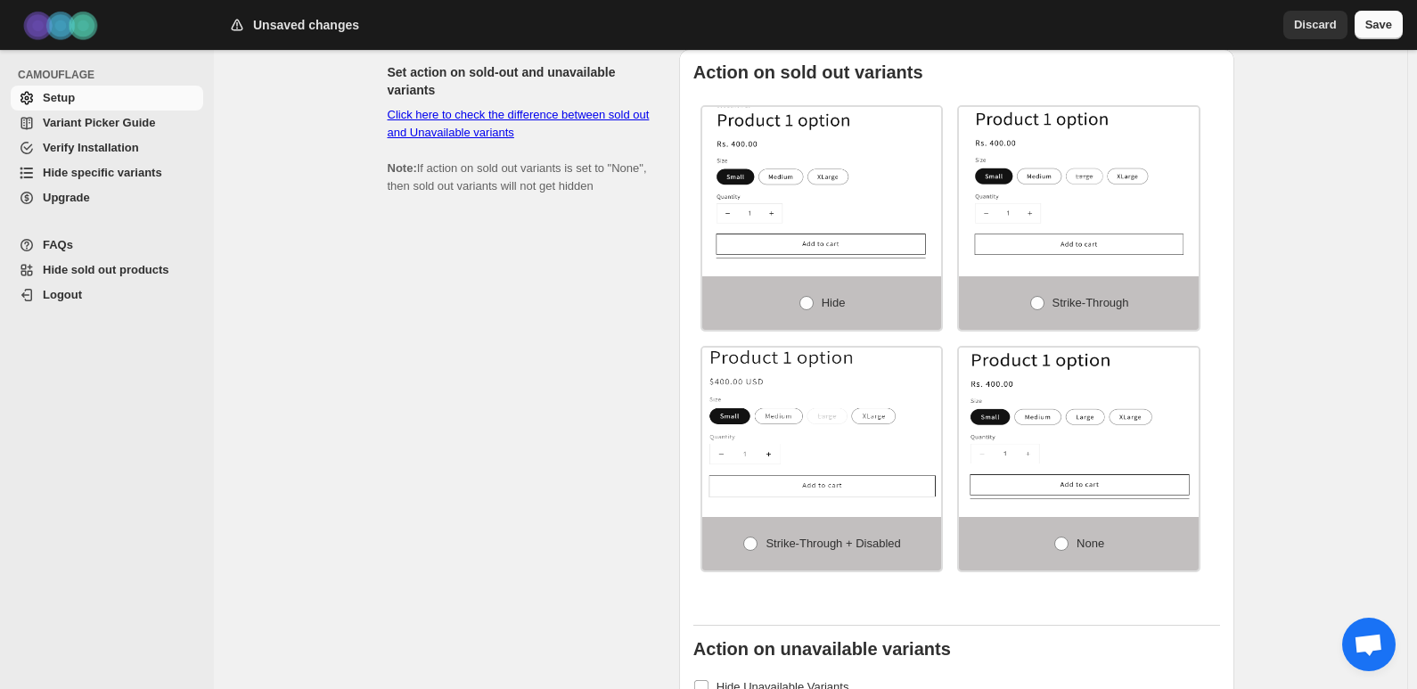
click at [1393, 24] on button "Save" at bounding box center [1378, 25] width 48 height 29
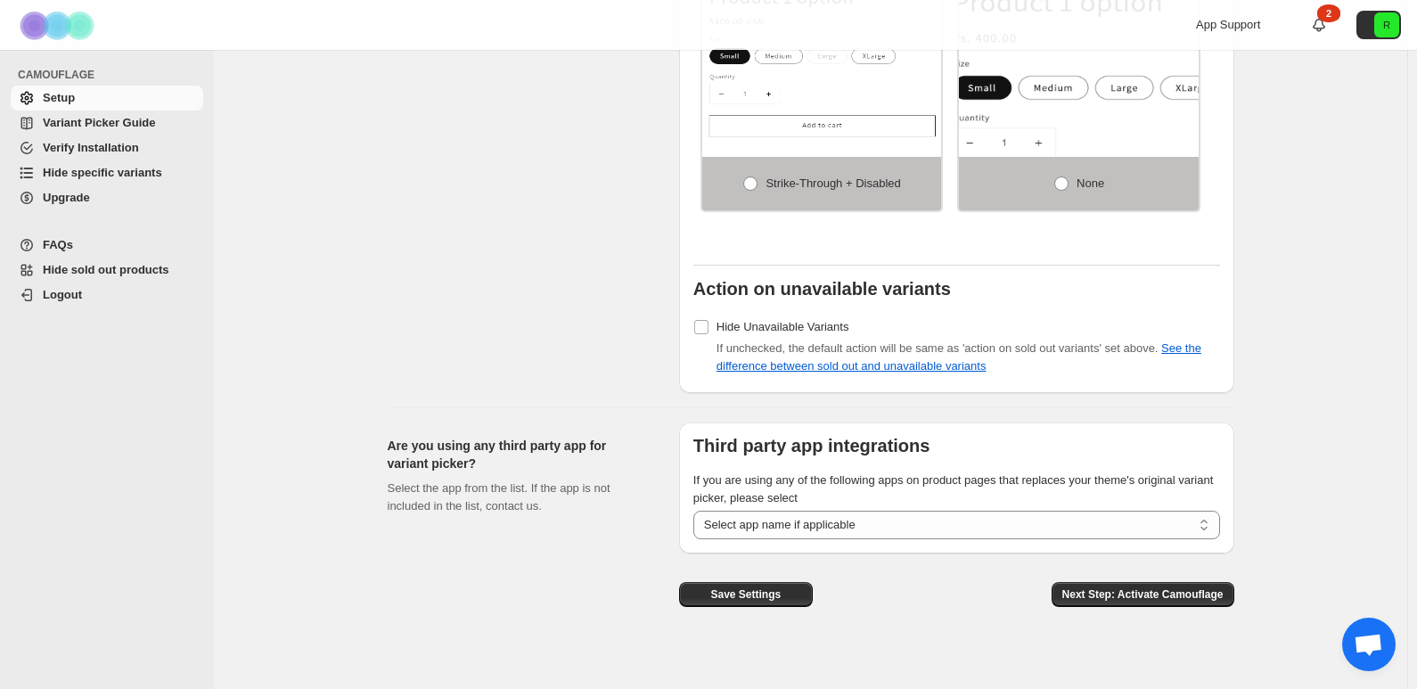
scroll to position [1519, 0]
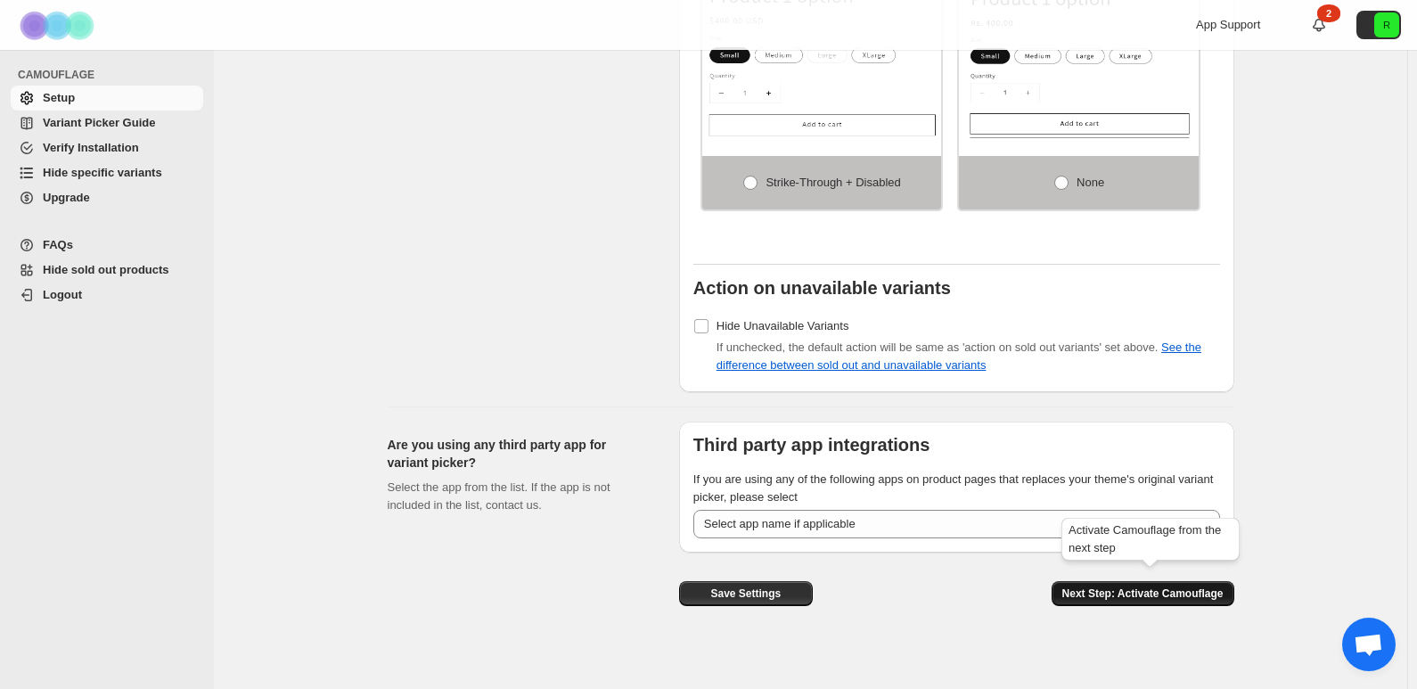
click at [1151, 586] on span "Next Step: Activate Camouflage" at bounding box center [1142, 593] width 161 height 14
select select "**********"
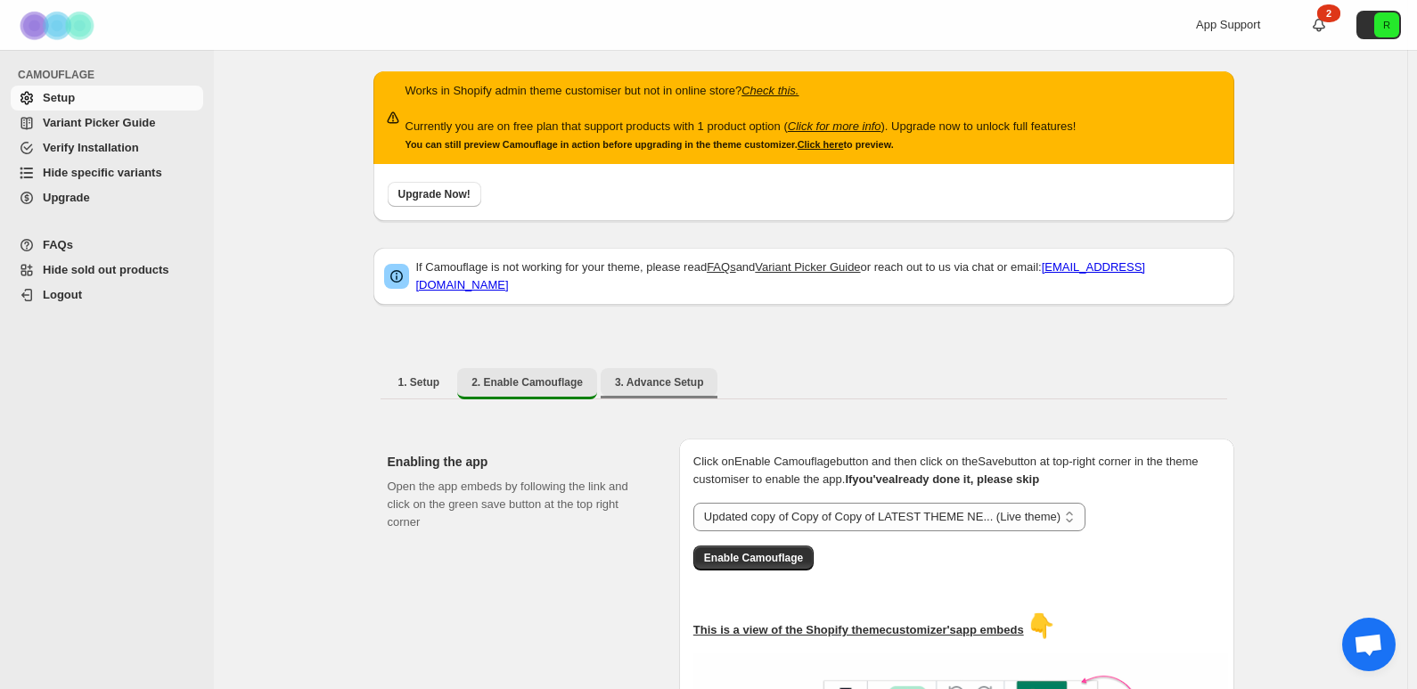
click at [642, 375] on span "3. Advance Setup" at bounding box center [659, 382] width 89 height 14
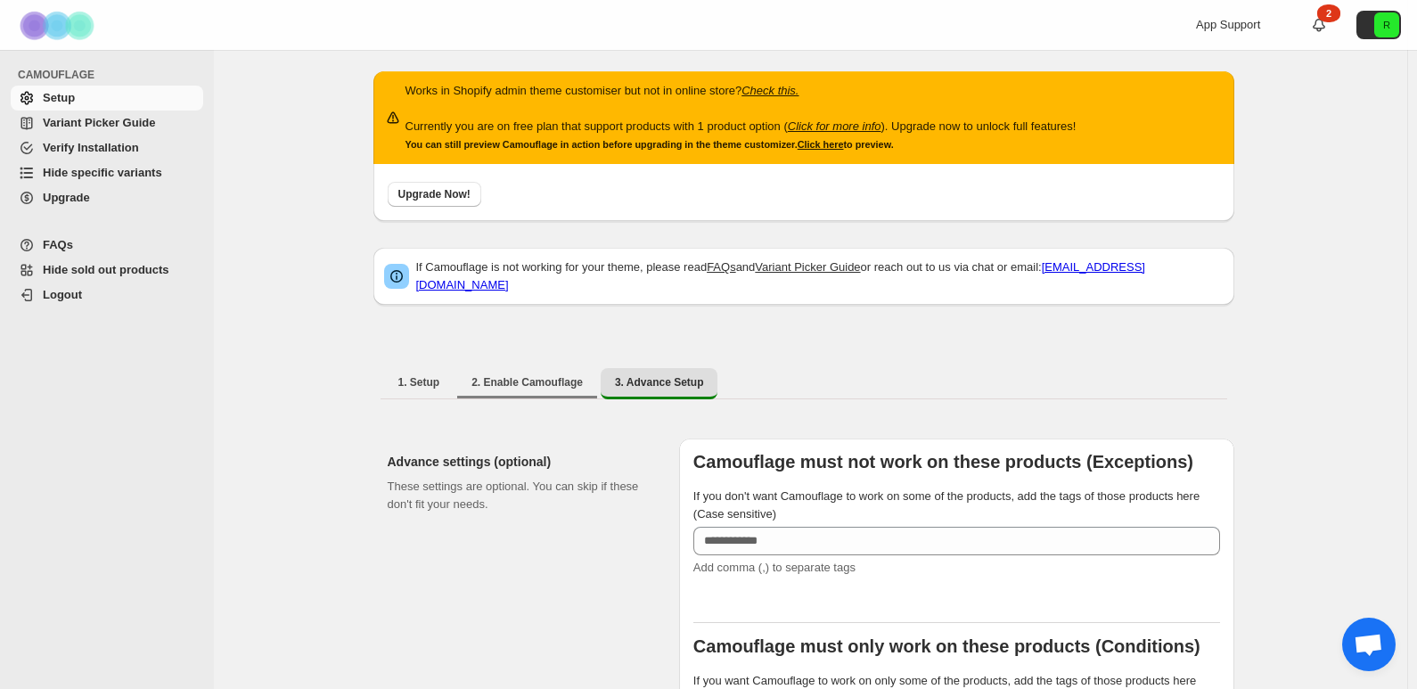
click at [534, 367] on li "2. Enable Camouflage" at bounding box center [527, 382] width 140 height 31
click at [515, 368] on button "2. Enable Camouflage" at bounding box center [527, 382] width 140 height 29
select select "**********"
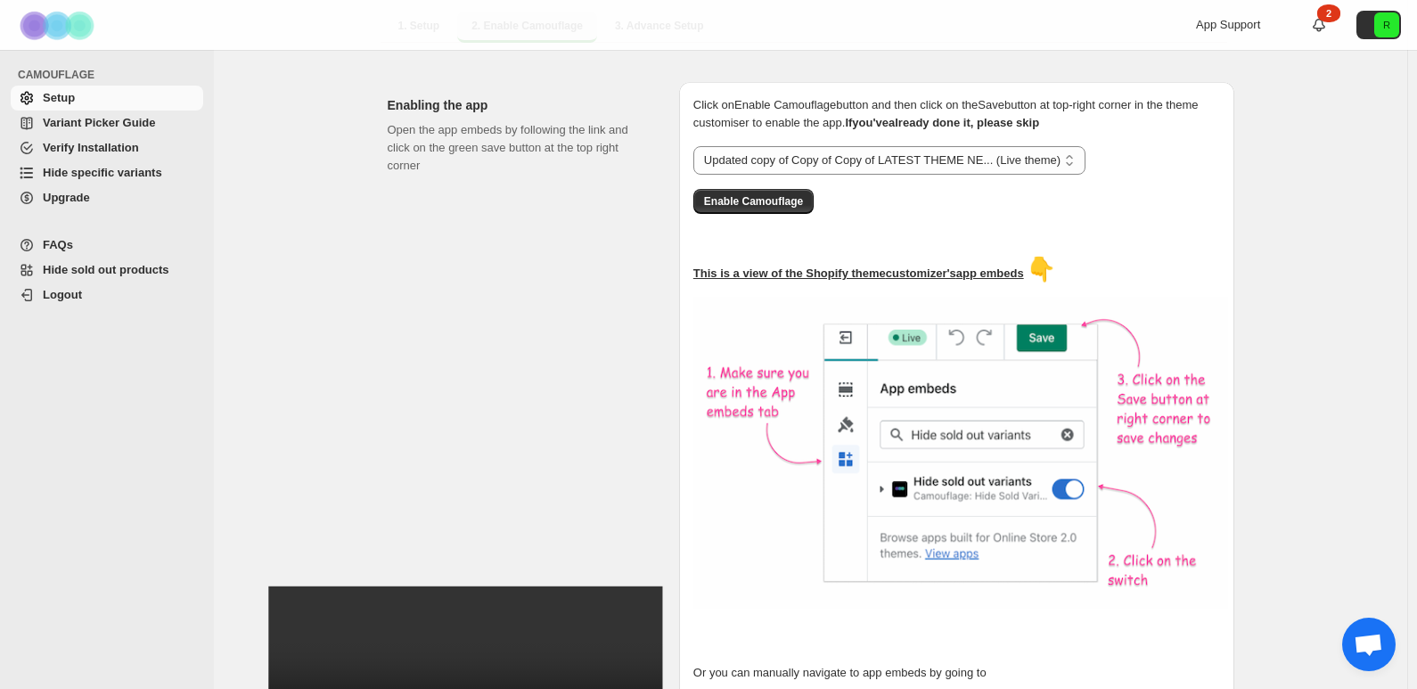
scroll to position [446, 0]
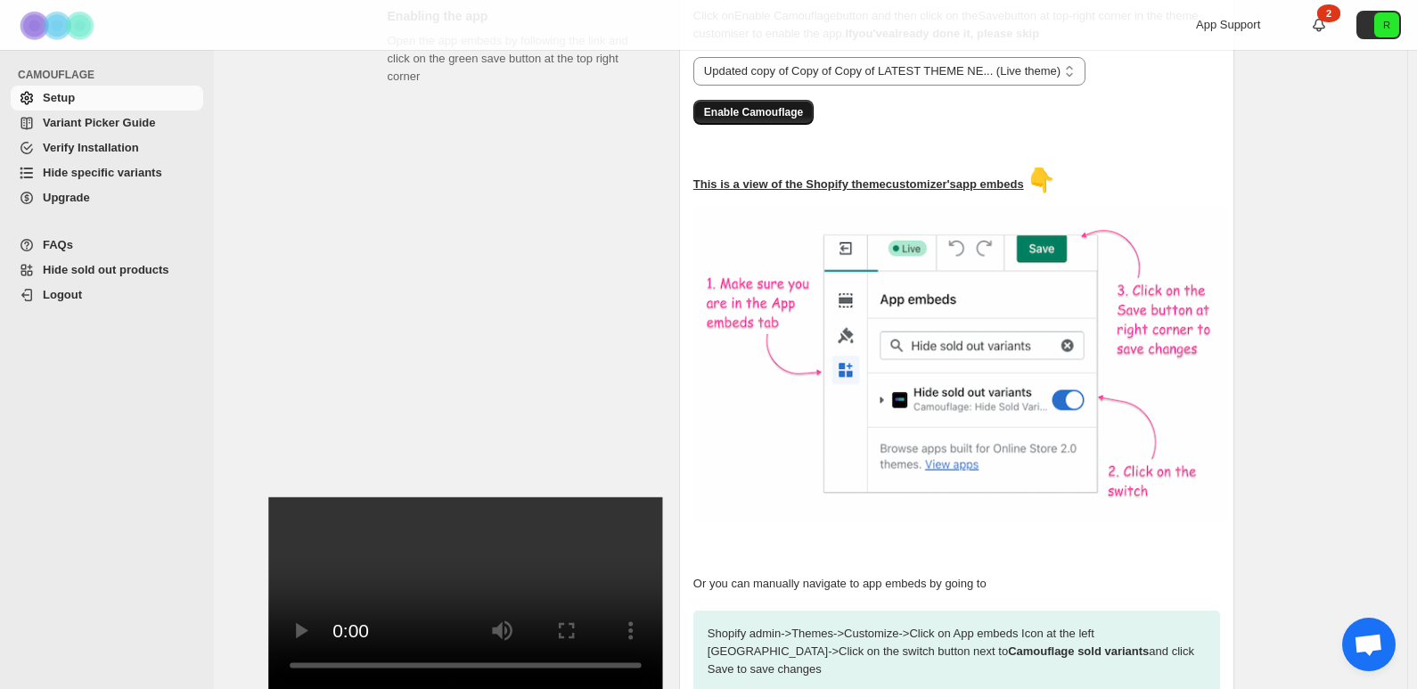
click at [803, 105] on span "Enable Camouflage" at bounding box center [753, 112] width 99 height 14
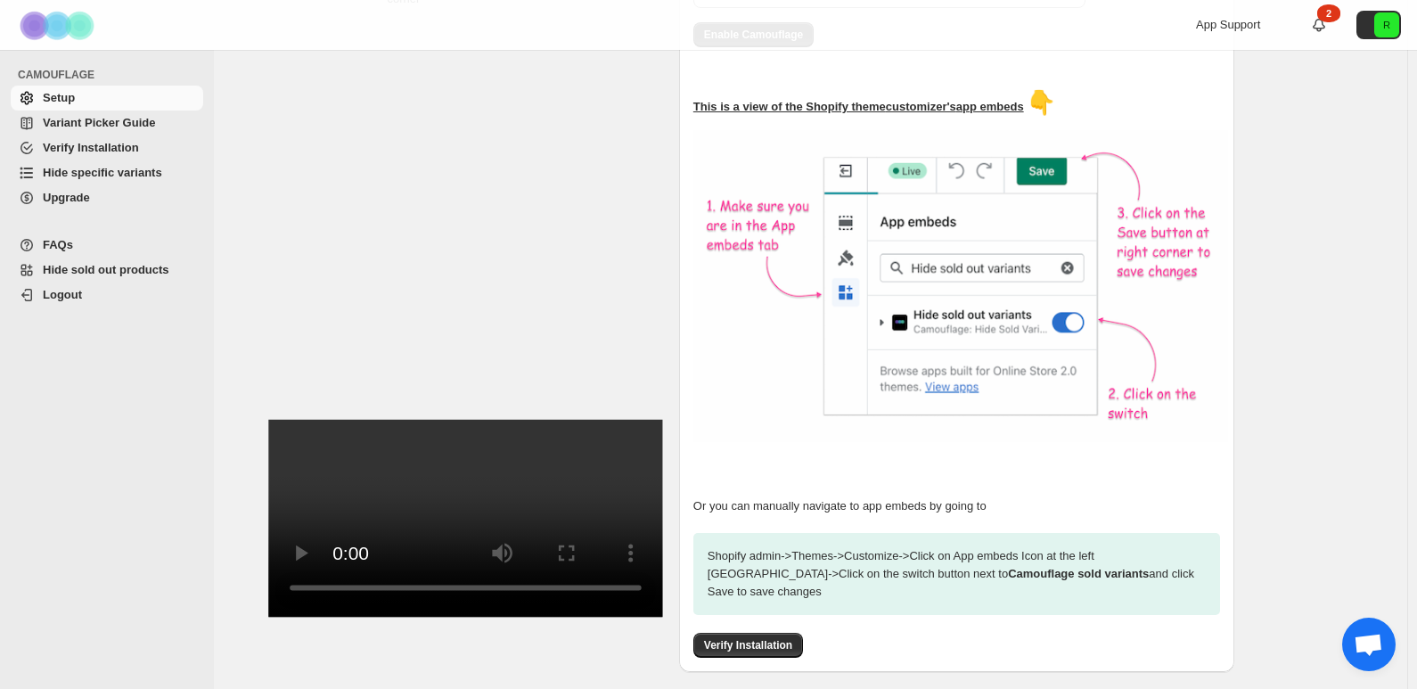
scroll to position [537, 0]
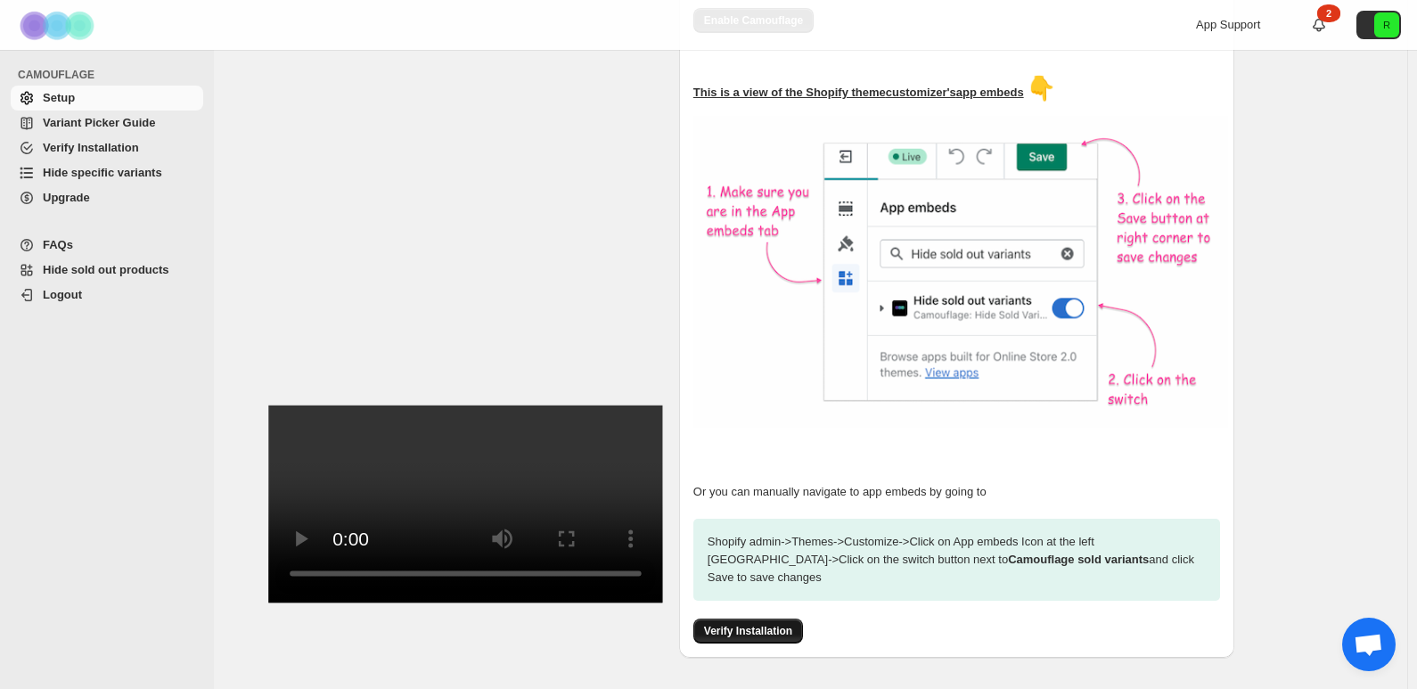
click at [775, 624] on span "Verify Installation" at bounding box center [748, 631] width 88 height 14
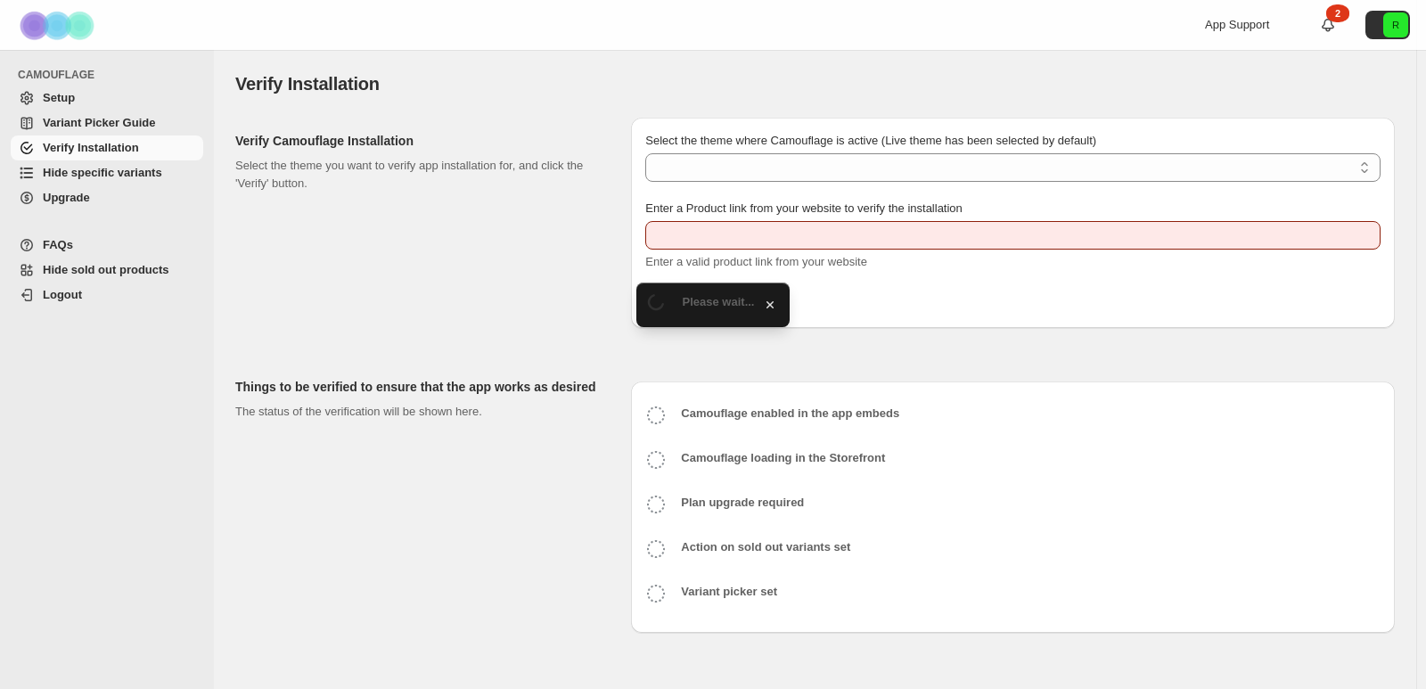
type input "**********"
select select "**********"
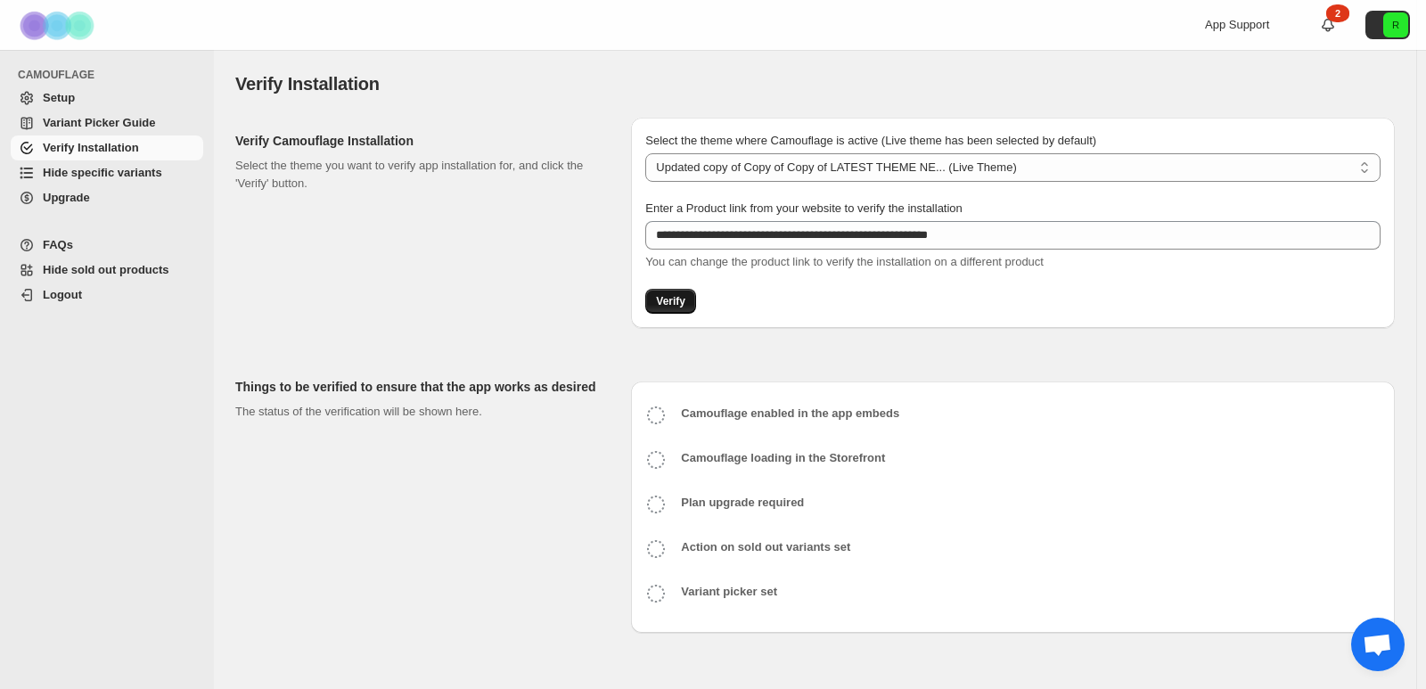
click at [666, 303] on span "Verify" at bounding box center [670, 301] width 29 height 14
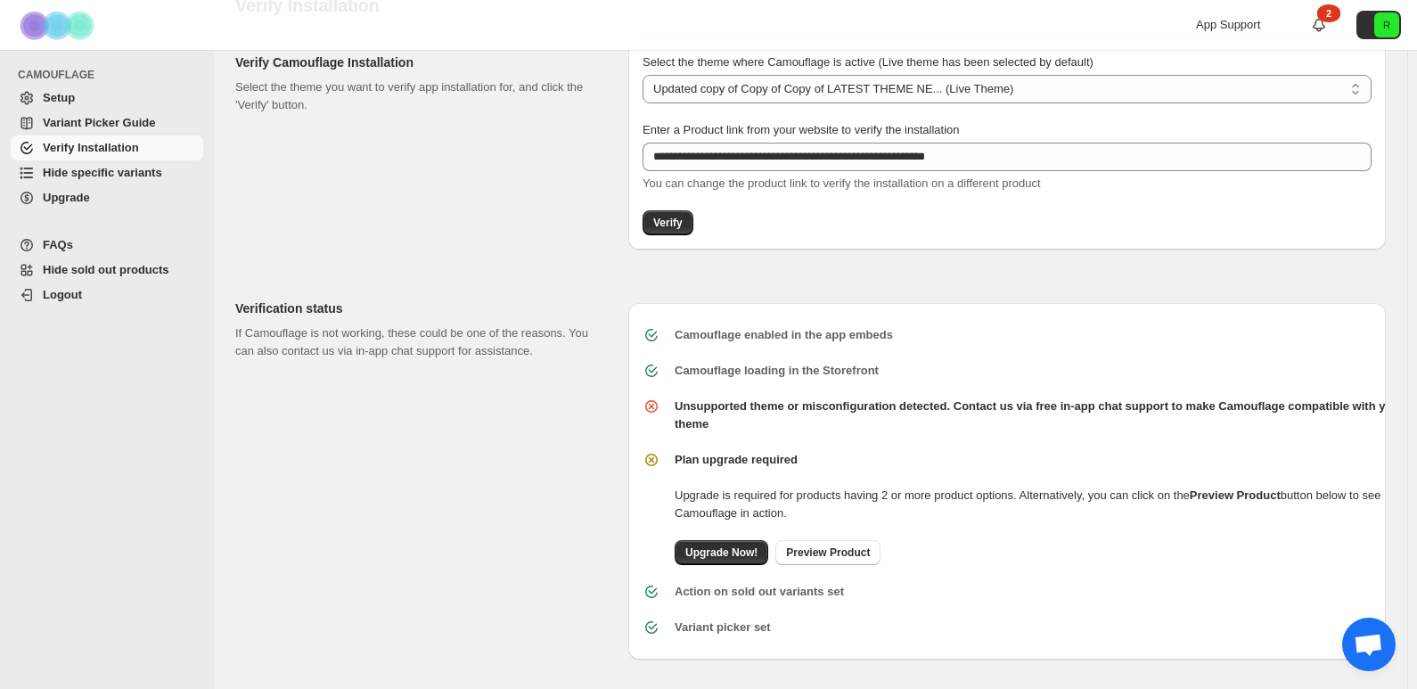
scroll to position [85, 0]
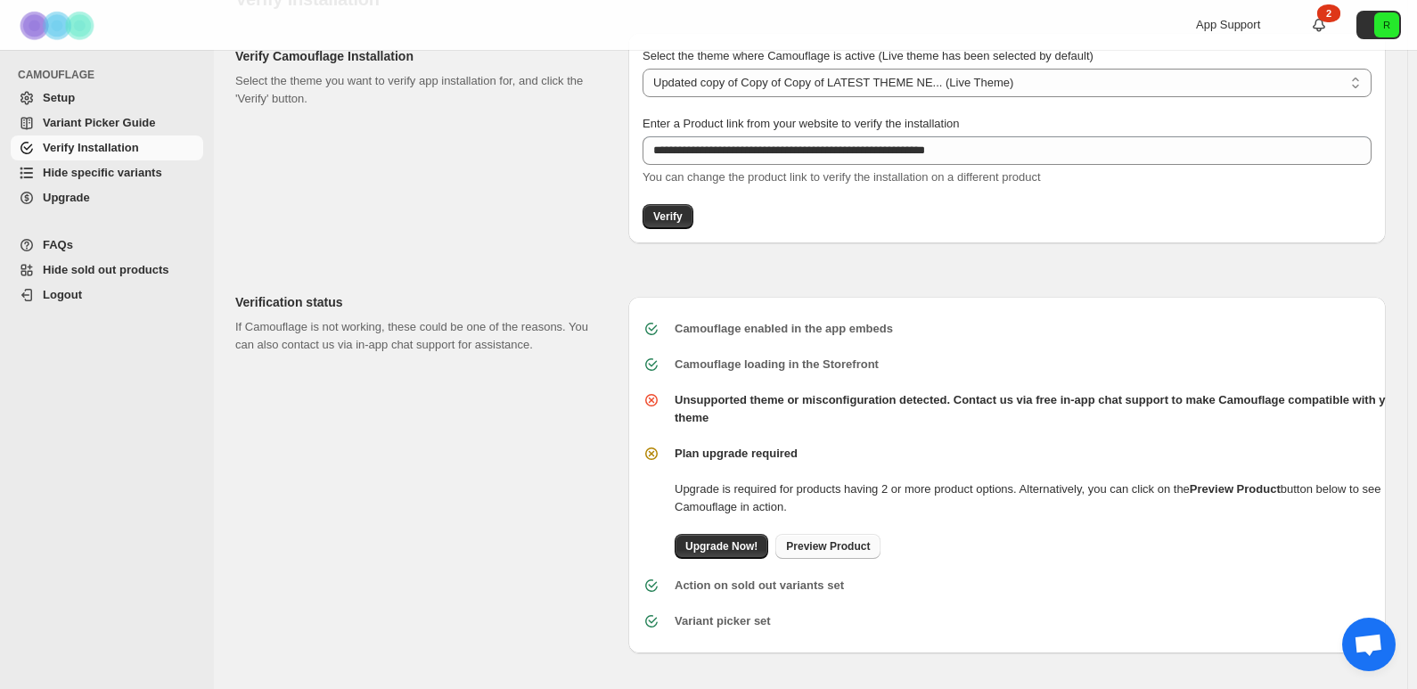
click at [821, 551] on span "Preview Product" at bounding box center [828, 546] width 84 height 14
